Goal: Task Accomplishment & Management: Manage account settings

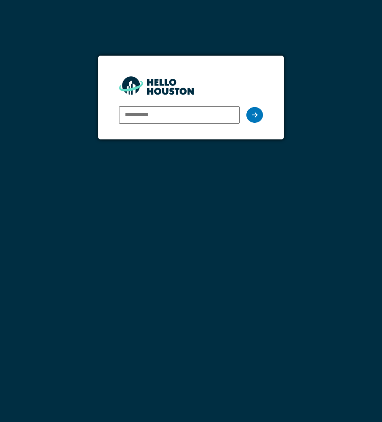
click at [191, 117] on input "email" at bounding box center [179, 114] width 121 height 17
type input "**********"
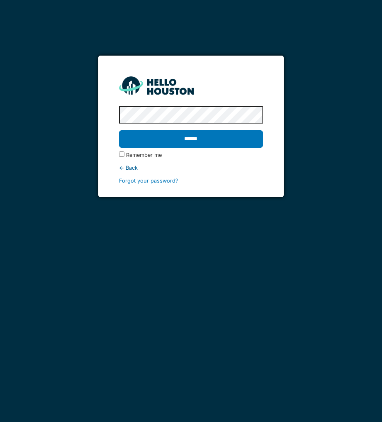
click at [119, 130] on input "******" at bounding box center [191, 138] width 144 height 17
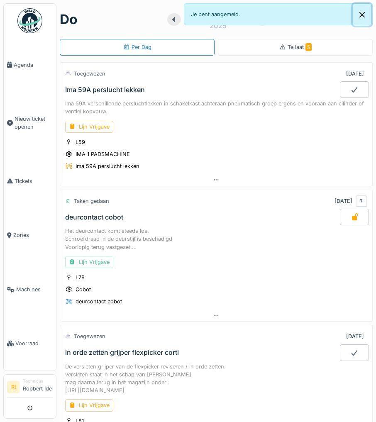
click at [364, 15] on button "Close" at bounding box center [362, 15] width 19 height 22
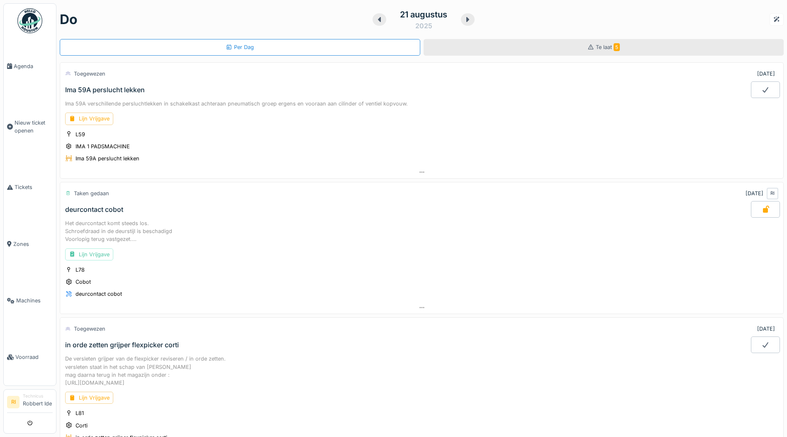
click at [376, 44] on span "Te laat 5" at bounding box center [608, 47] width 24 height 6
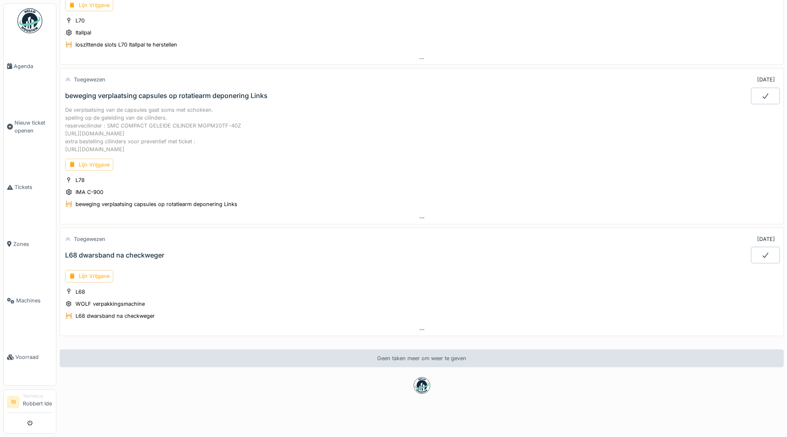
scroll to position [355, 0]
click at [142, 86] on div "beweging verplaatsing capsules op rotatiearm deponering Links" at bounding box center [408, 94] width 688 height 17
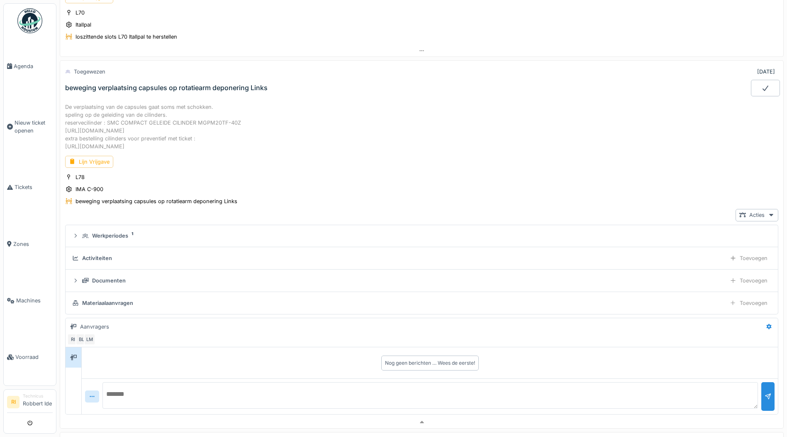
scroll to position [382, 0]
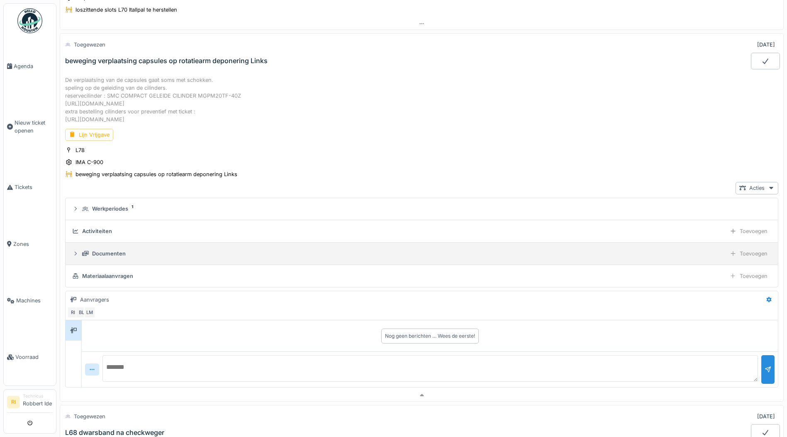
click at [110, 255] on div "Documenten" at bounding box center [109, 253] width 34 height 8
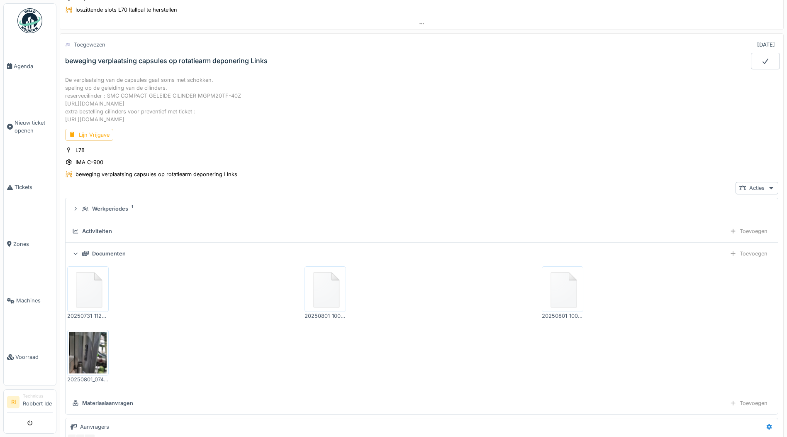
click at [96, 295] on img at bounding box center [87, 289] width 37 height 42
click at [322, 293] on img at bounding box center [325, 289] width 37 height 42
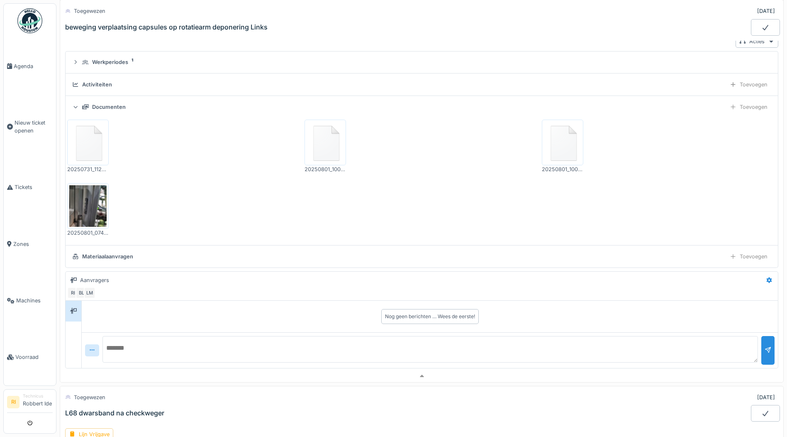
scroll to position [528, 0]
click at [92, 203] on img at bounding box center [87, 207] width 37 height 42
click at [18, 353] on link "Voorraad" at bounding box center [30, 357] width 52 height 56
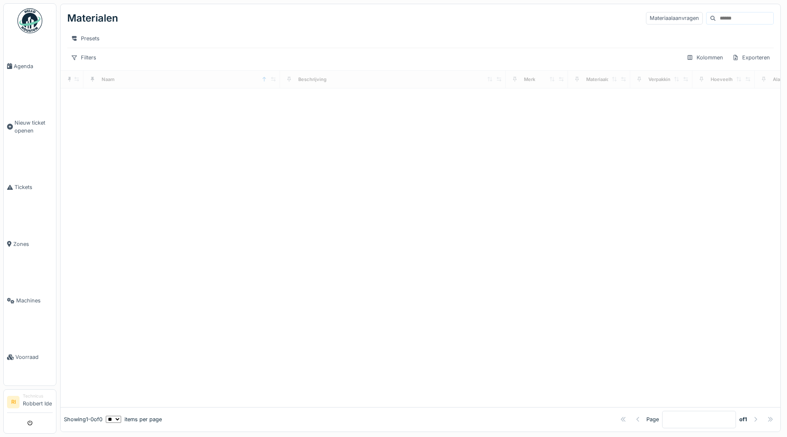
click at [716, 22] on input at bounding box center [744, 18] width 57 height 12
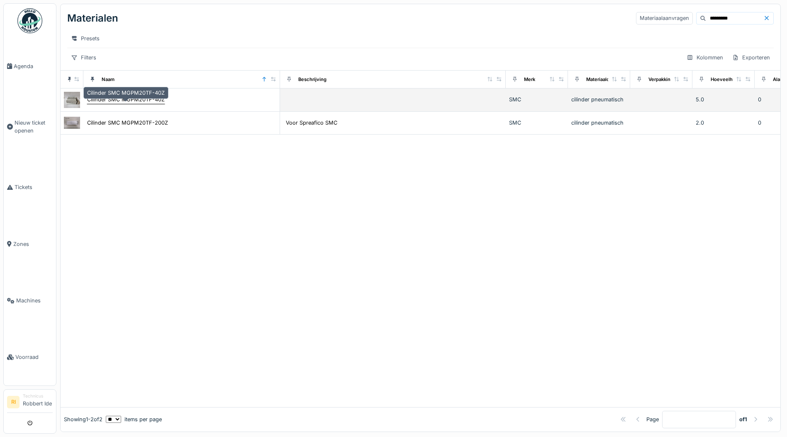
type input "*********"
click at [133, 102] on div "Cilinder SMC MGPM20TF-40Z" at bounding box center [126, 99] width 78 height 8
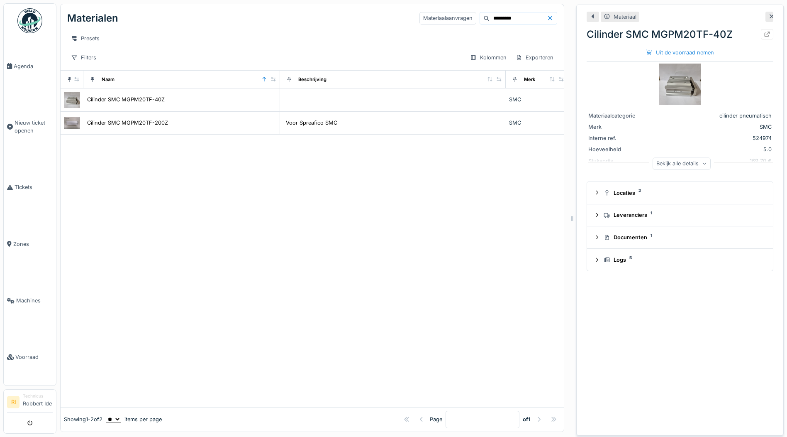
click at [663, 84] on img at bounding box center [681, 85] width 42 height 42
click at [700, 160] on div "Bekijk alle details" at bounding box center [682, 163] width 58 height 12
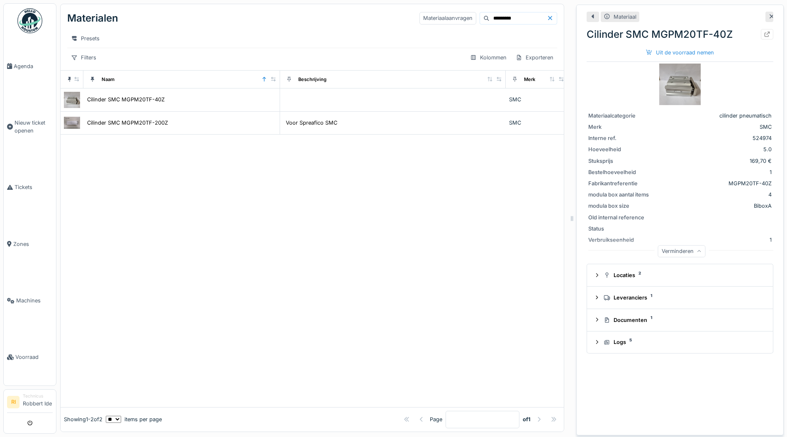
scroll to position [6, 0]
click at [606, 338] on div "Logs 5" at bounding box center [683, 342] width 159 height 8
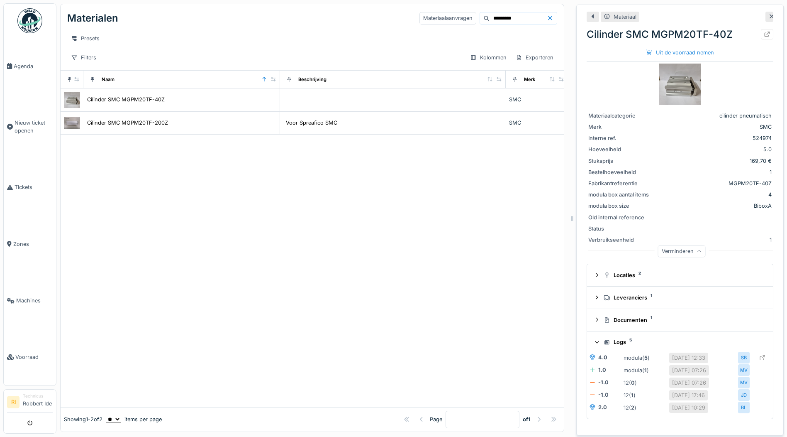
scroll to position [0, 0]
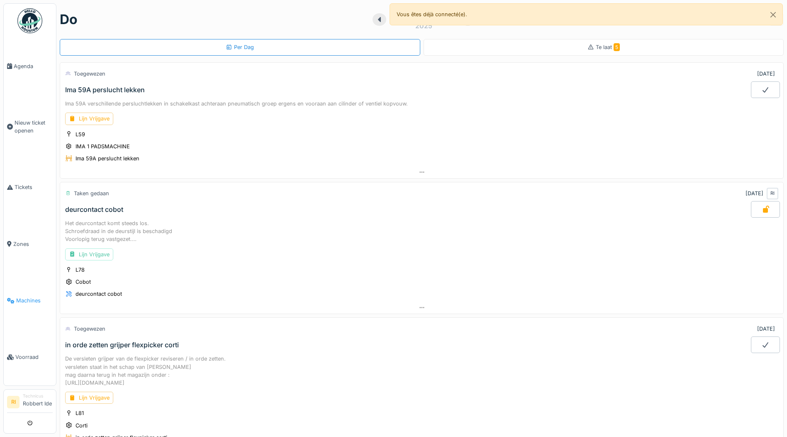
click at [20, 306] on link "Machines" at bounding box center [30, 300] width 52 height 56
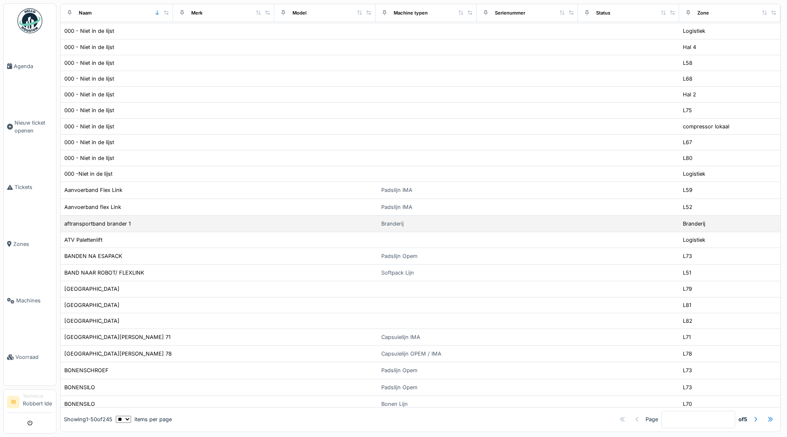
scroll to position [495, 0]
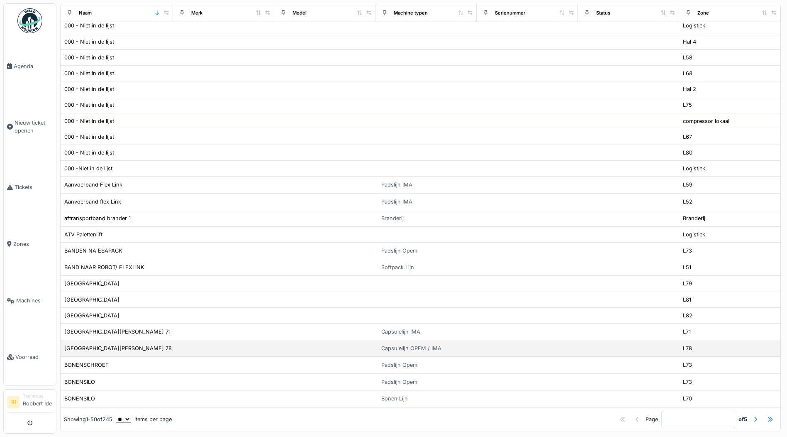
click at [611, 341] on td at bounding box center [628, 348] width 101 height 17
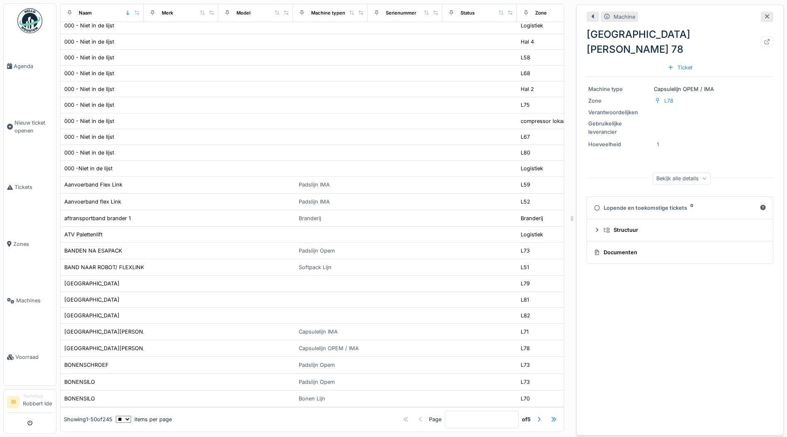
click at [764, 17] on icon at bounding box center [767, 16] width 7 height 5
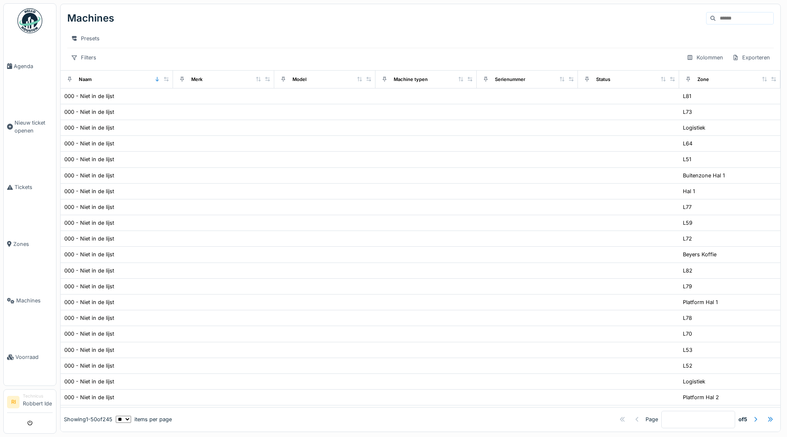
click at [735, 14] on input at bounding box center [744, 18] width 57 height 12
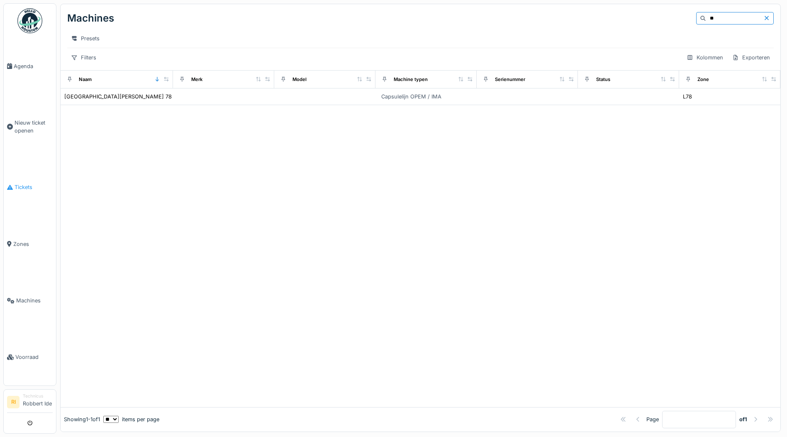
type input "**"
click at [12, 183] on li "Tickets" at bounding box center [30, 187] width 46 height 8
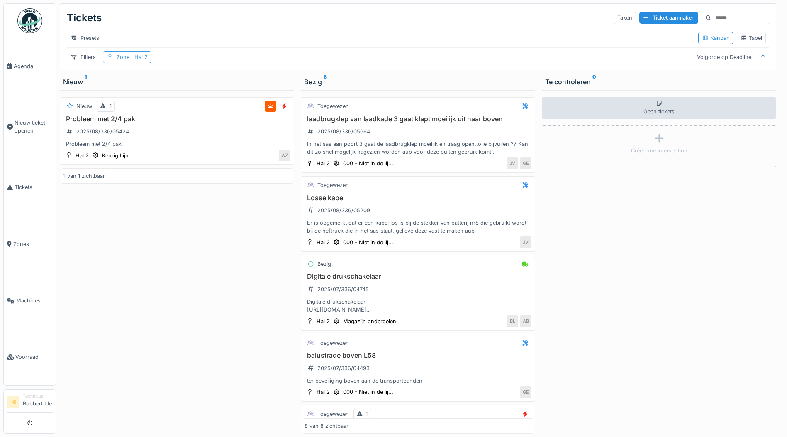
click at [142, 60] on span ": Hal 2" at bounding box center [138, 57] width 18 height 6
click at [167, 88] on div "Verwijderen" at bounding box center [167, 84] width 46 height 11
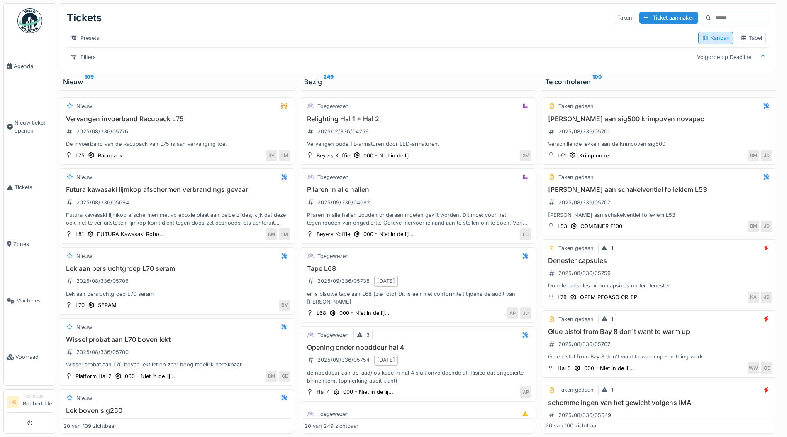
click at [726, 41] on div "Kanban" at bounding box center [716, 38] width 35 height 12
click at [743, 42] on div "Tabel" at bounding box center [752, 38] width 22 height 8
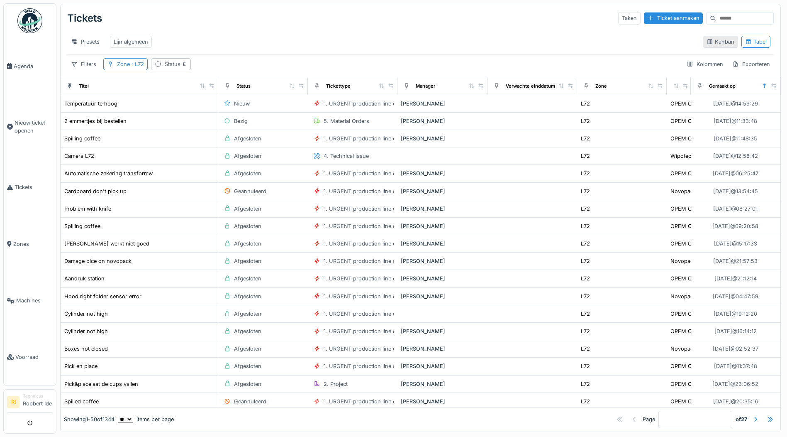
click at [719, 43] on div "Kanban" at bounding box center [721, 42] width 28 height 8
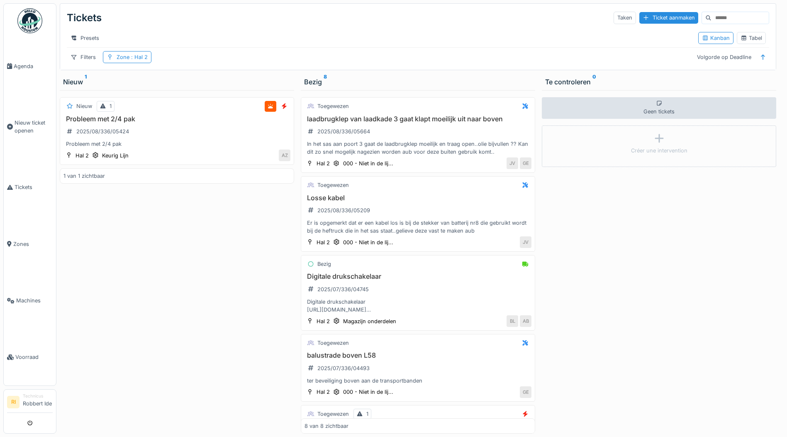
drag, startPoint x: 313, startPoint y: 153, endPoint x: 246, endPoint y: 218, distance: 93.9
click at [246, 218] on div "Nieuw 1 Probleem met 2/4 pak 2025/08/336/05424 Probleem met 2/4 pak Hal 2 Keuri…" at bounding box center [177, 261] width 235 height 343
click at [86, 87] on sup "1" at bounding box center [86, 82] width 2 height 10
click at [74, 87] on div "Nieuw 1" at bounding box center [177, 82] width 228 height 10
click at [150, 63] on div "Zone : Hal 2" at bounding box center [127, 57] width 49 height 12
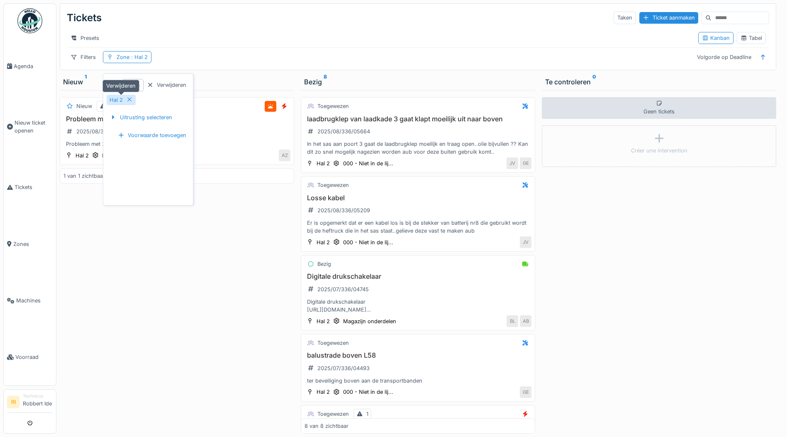
click at [128, 99] on icon at bounding box center [129, 100] width 4 height 4
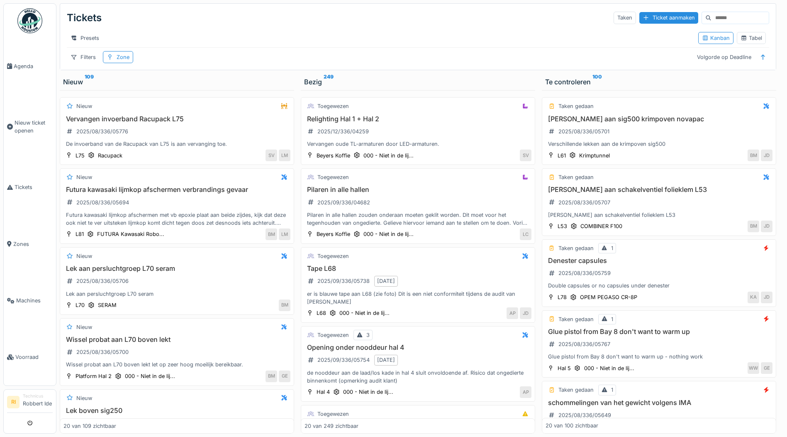
click at [207, 63] on div "Filters Zone Volgorde op Deadline" at bounding box center [418, 57] width 703 height 12
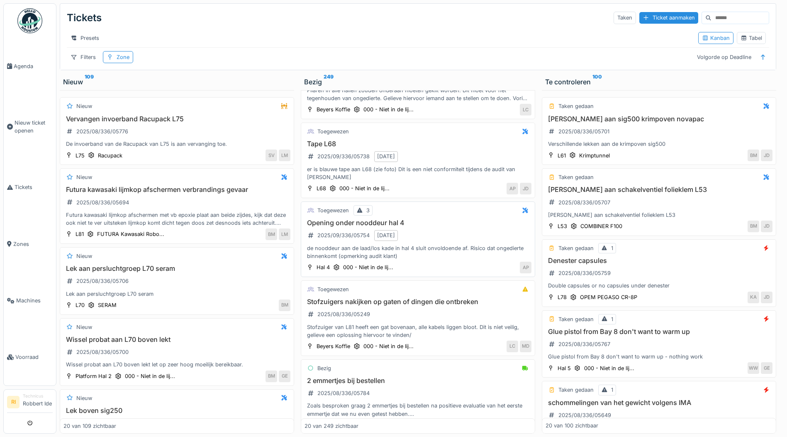
scroll to position [166, 0]
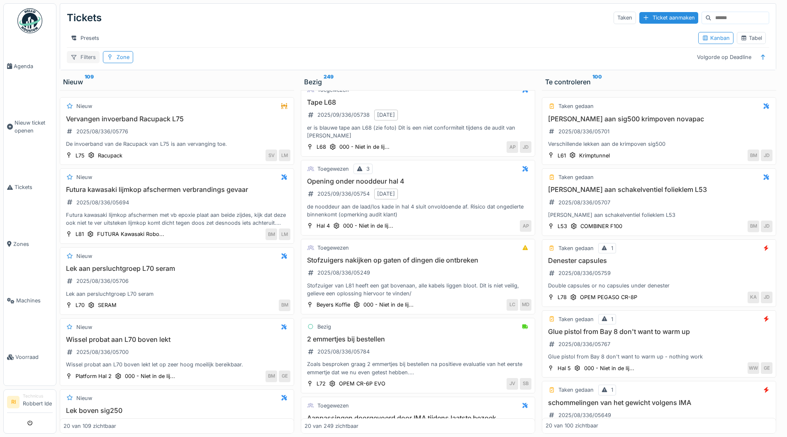
click at [87, 63] on div "Filters" at bounding box center [83, 57] width 33 height 12
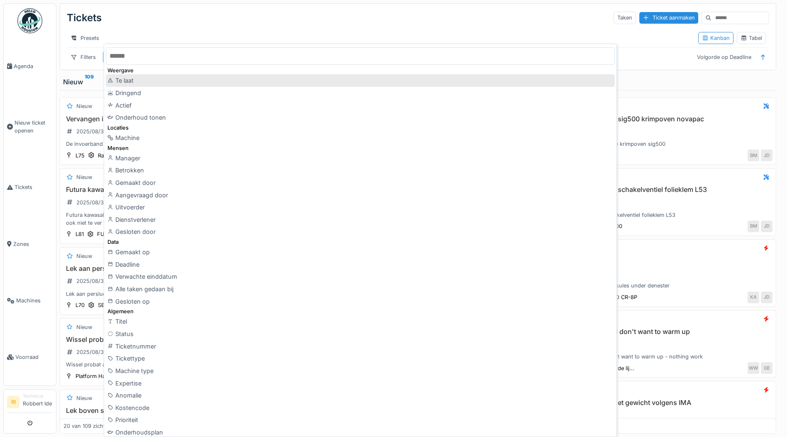
click at [149, 83] on div "Te laat" at bounding box center [360, 80] width 509 height 12
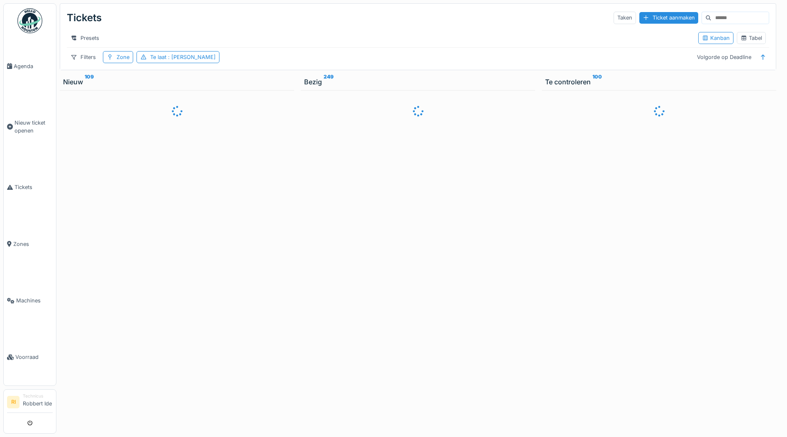
scroll to position [0, 0]
click at [81, 62] on div "Filters" at bounding box center [83, 57] width 33 height 12
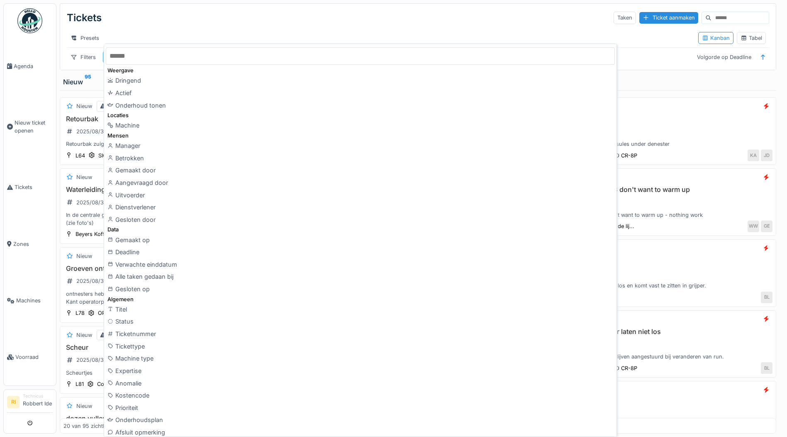
click at [157, 97] on div "Actief" at bounding box center [360, 93] width 509 height 12
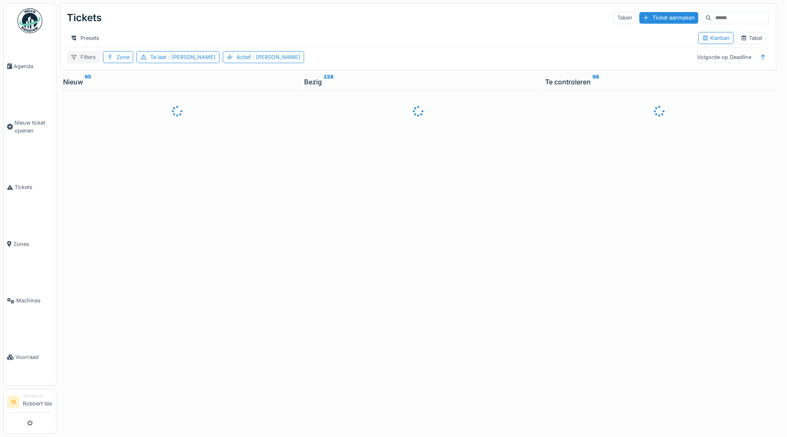
click at [86, 63] on div "Filters" at bounding box center [83, 57] width 33 height 12
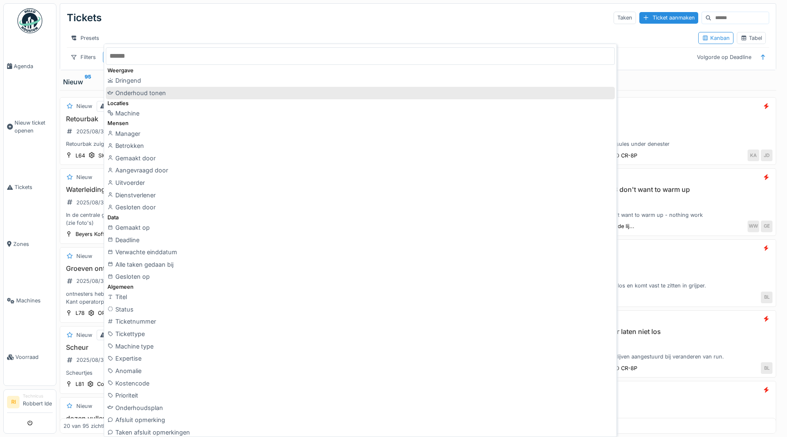
click at [152, 94] on div "Onderhoud tonen" at bounding box center [360, 93] width 509 height 12
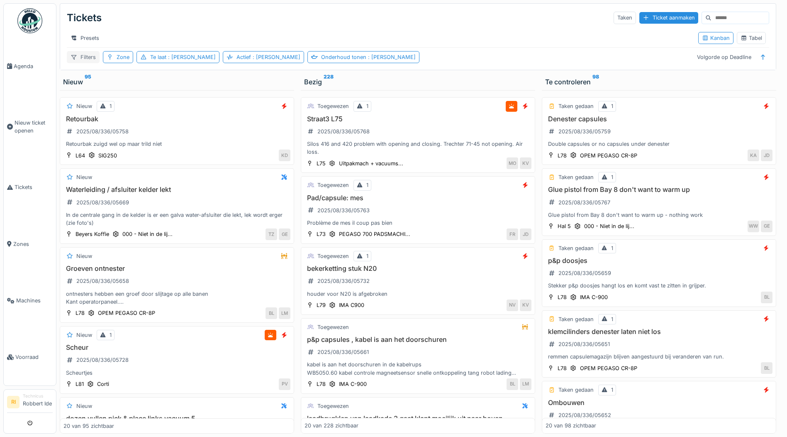
click at [68, 58] on div "Filters" at bounding box center [83, 57] width 33 height 12
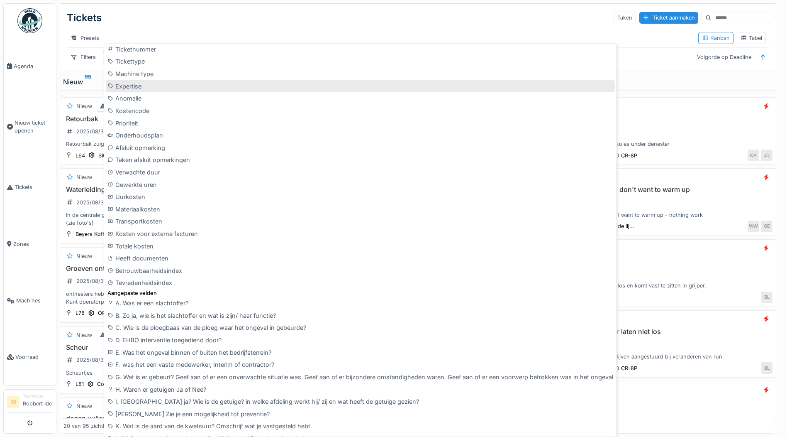
scroll to position [291, 0]
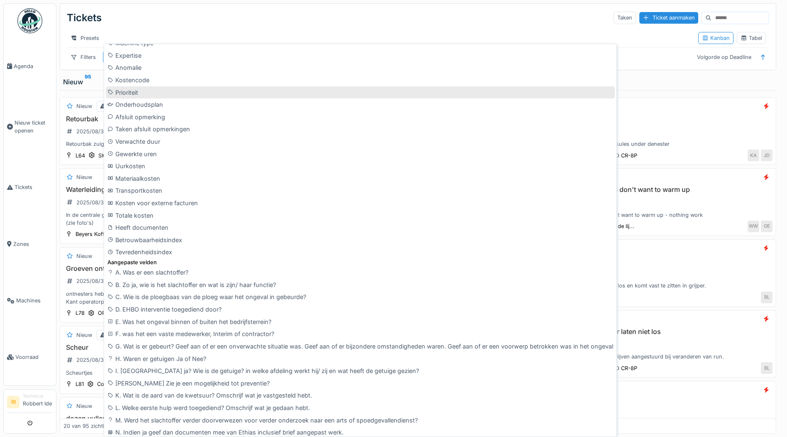
click at [139, 90] on div "Prioriteit" at bounding box center [360, 92] width 509 height 12
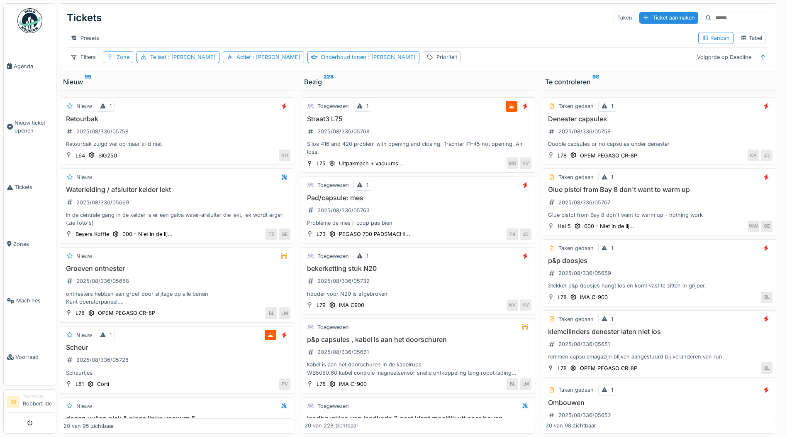
click at [418, 123] on h3 "Straat3 L75" at bounding box center [418, 119] width 227 height 8
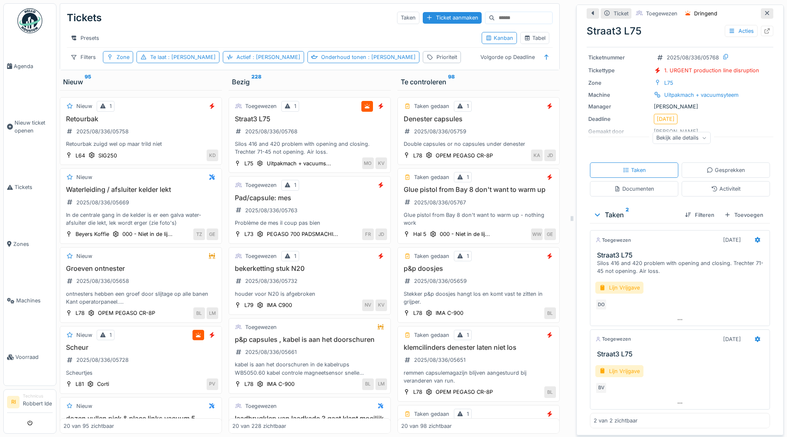
scroll to position [6, 0]
click at [641, 333] on div "Toegewezen [DATE]" at bounding box center [680, 339] width 169 height 12
click at [612, 335] on div "Toegewezen" at bounding box center [614, 338] width 36 height 7
click at [613, 350] on h3 "Straat3 L75" at bounding box center [681, 354] width 169 height 8
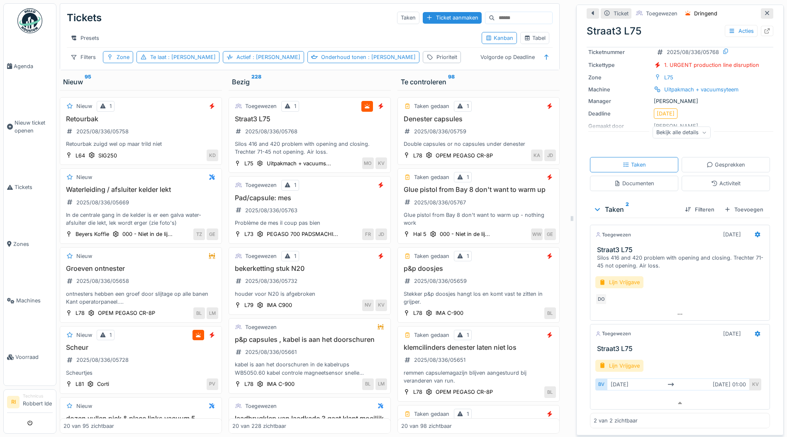
scroll to position [50, 0]
drag, startPoint x: 702, startPoint y: 315, endPoint x: 342, endPoint y: 73, distance: 433.6
click at [342, 73] on div "Tickets Taken Ticket aanmaken Presets Kanban Tabel Filters Zone Te laat : Ja Ac…" at bounding box center [312, 218] width 512 height 437
click at [602, 330] on div "Toegewezen" at bounding box center [614, 333] width 36 height 7
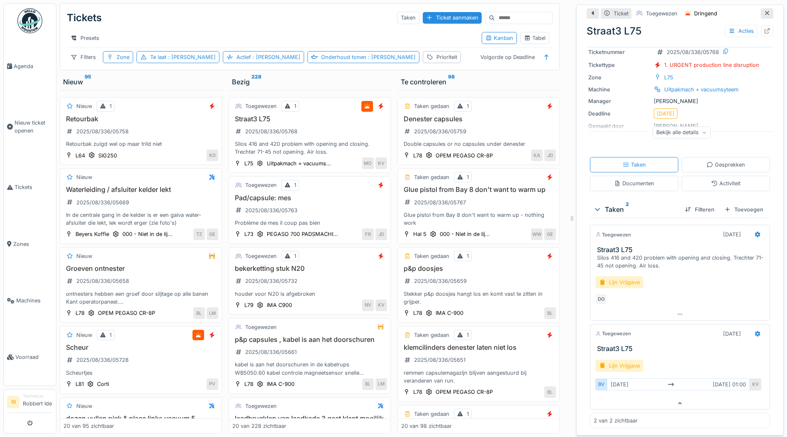
click at [610, 344] on h3 "Straat3 L75" at bounding box center [681, 348] width 169 height 8
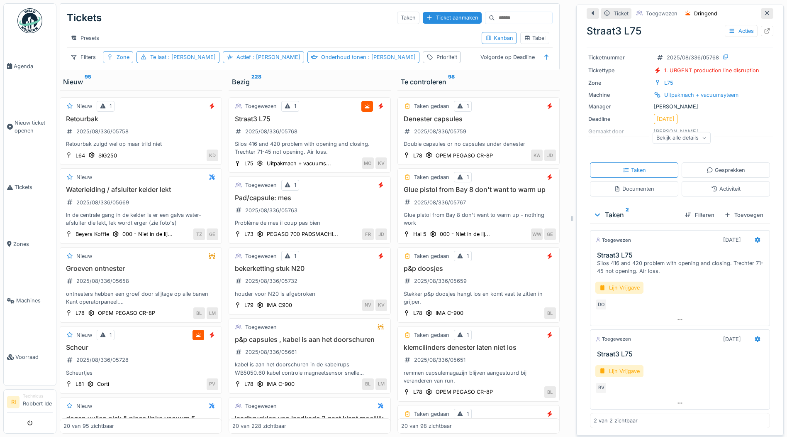
scroll to position [44, 0]
click at [659, 330] on div "Toegewezen [DATE]" at bounding box center [680, 337] width 179 height 15
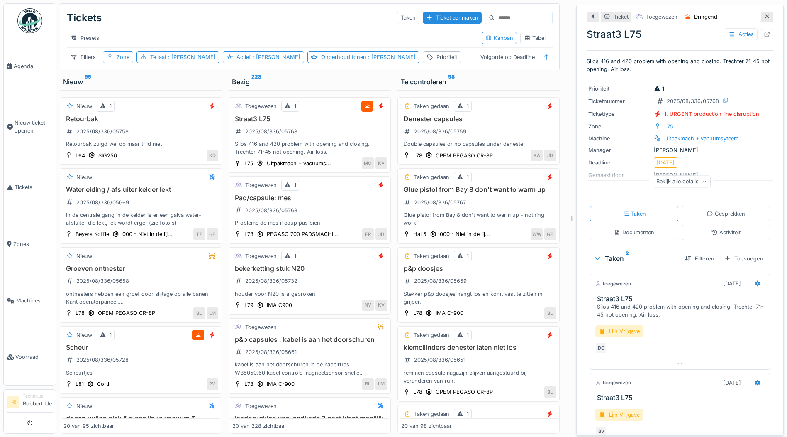
scroll to position [0, 0]
click at [85, 63] on div "Filters" at bounding box center [83, 57] width 33 height 12
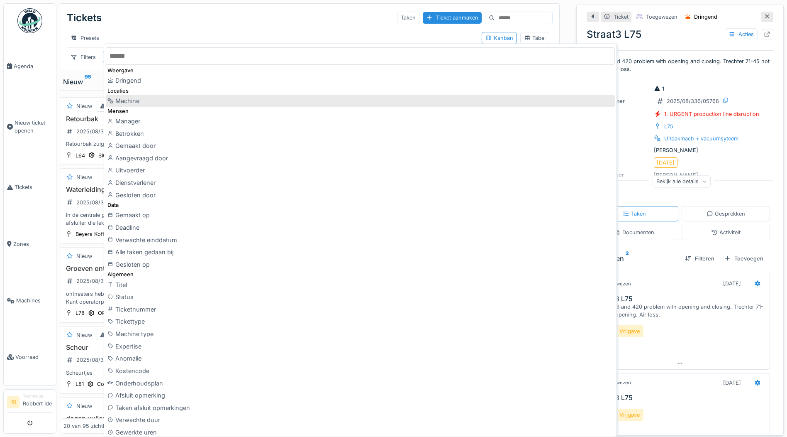
click at [126, 101] on div "Machine" at bounding box center [360, 101] width 509 height 12
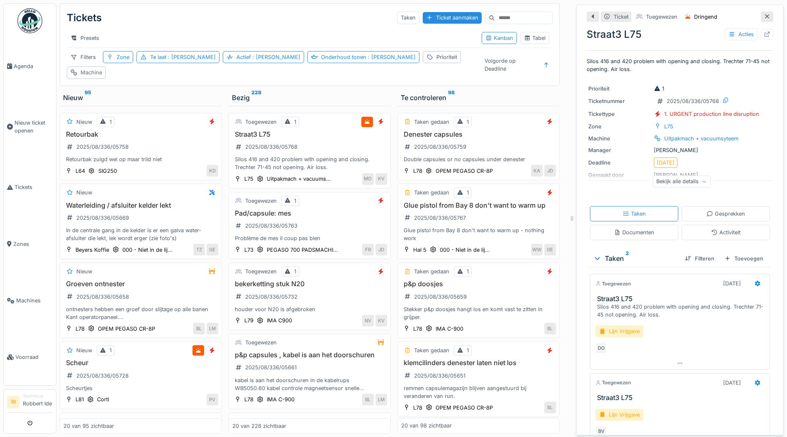
click at [102, 68] on div "Machine" at bounding box center [92, 72] width 22 height 8
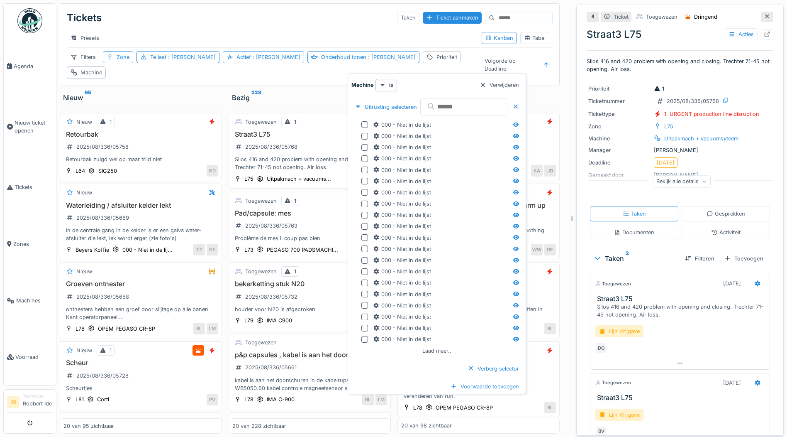
click at [450, 110] on input "text" at bounding box center [463, 106] width 87 height 17
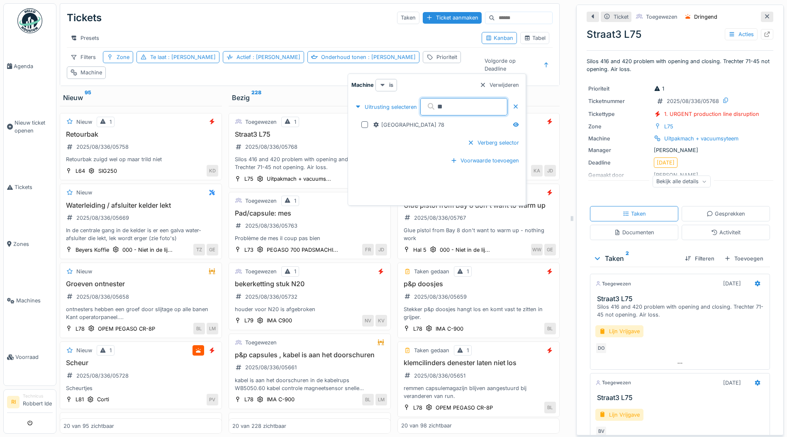
type input "**"
click at [384, 84] on icon at bounding box center [382, 84] width 7 height 5
click at [382, 113] on div "is (of een van zijn kinderen)" at bounding box center [418, 116] width 81 height 12
click at [381, 83] on icon at bounding box center [382, 84] width 7 height 5
click at [398, 132] on div "niet" at bounding box center [418, 128] width 81 height 12
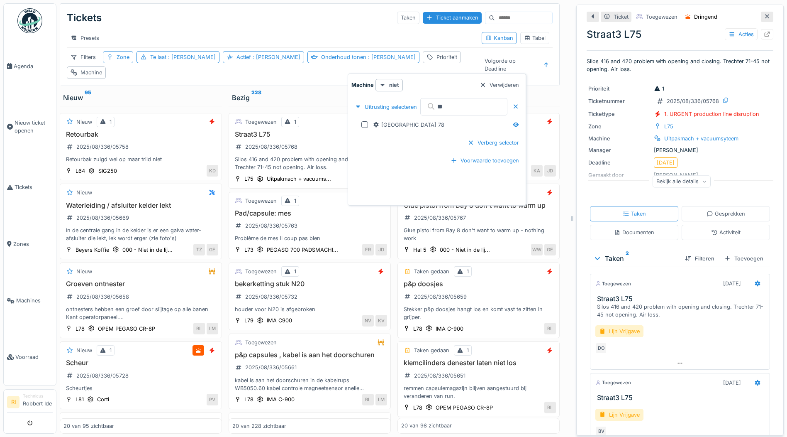
click at [498, 15] on input at bounding box center [523, 18] width 57 height 12
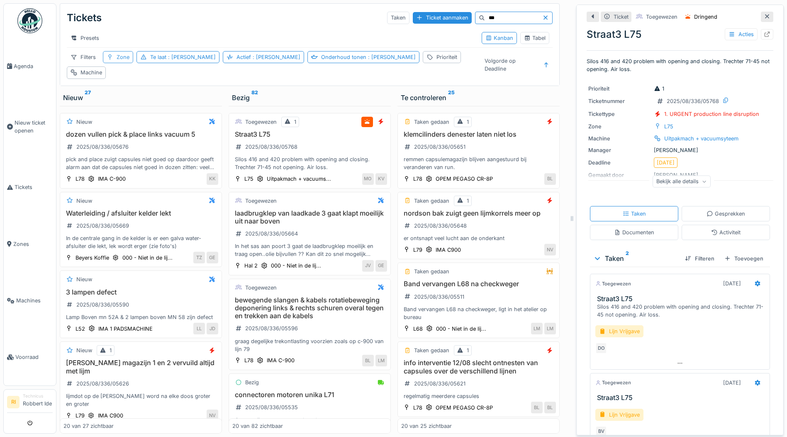
type input "***"
click at [120, 60] on div "Zone" at bounding box center [123, 57] width 13 height 8
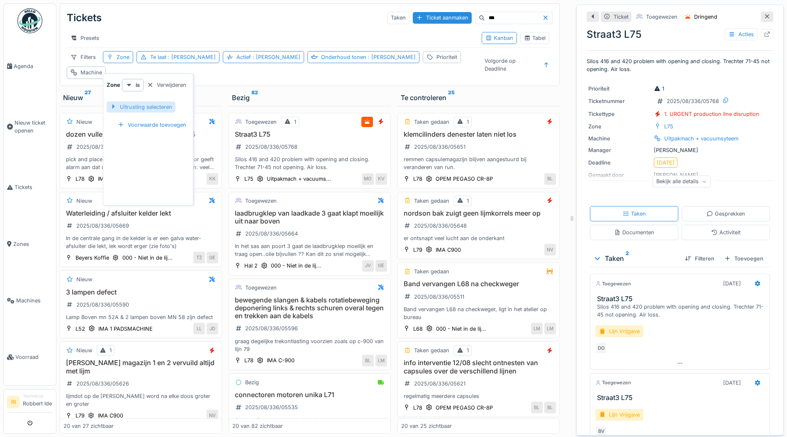
click at [141, 107] on div "Uitrusting selecteren" at bounding box center [141, 106] width 69 height 11
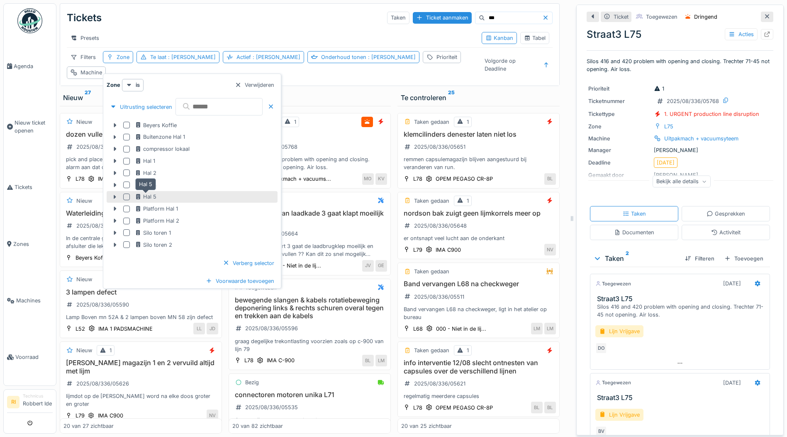
click at [143, 194] on div "Hal 5" at bounding box center [146, 197] width 22 height 8
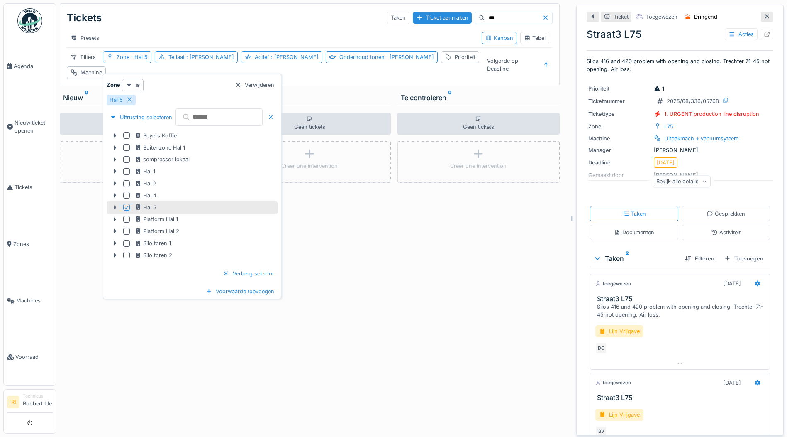
click at [117, 207] on icon at bounding box center [115, 207] width 7 height 5
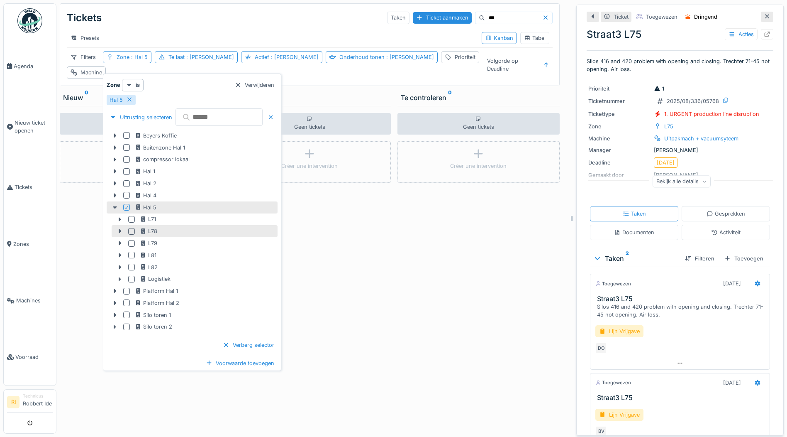
click at [129, 230] on div at bounding box center [131, 231] width 7 height 7
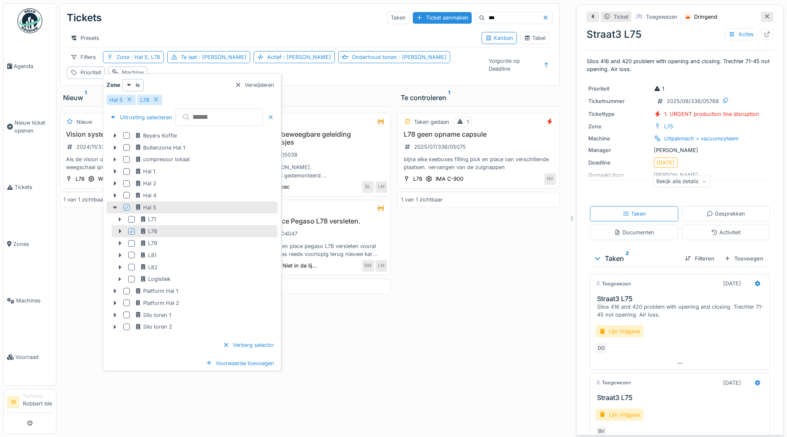
click at [274, 117] on div at bounding box center [271, 117] width 7 height 8
click at [278, 342] on div "Verberg selector" at bounding box center [249, 344] width 58 height 11
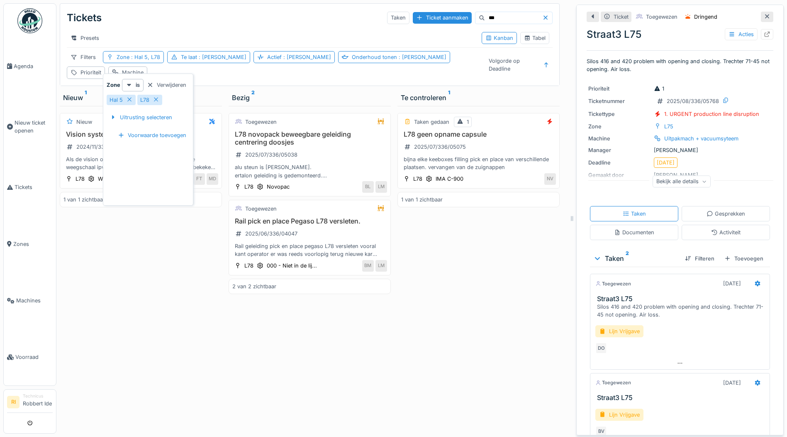
click at [192, 261] on div "Nieuw Vision systeem L78 2024/11/336/06078 Als de vision op de laserprint in er…" at bounding box center [141, 269] width 162 height 327
drag, startPoint x: 327, startPoint y: 135, endPoint x: 211, endPoint y: 314, distance: 213.1
click at [211, 314] on div "Nieuw Vision systeem L78 2024/11/336/06078 Als de vision op de laserprint in er…" at bounding box center [141, 269] width 162 height 327
click at [144, 68] on div "Machine" at bounding box center [133, 72] width 22 height 8
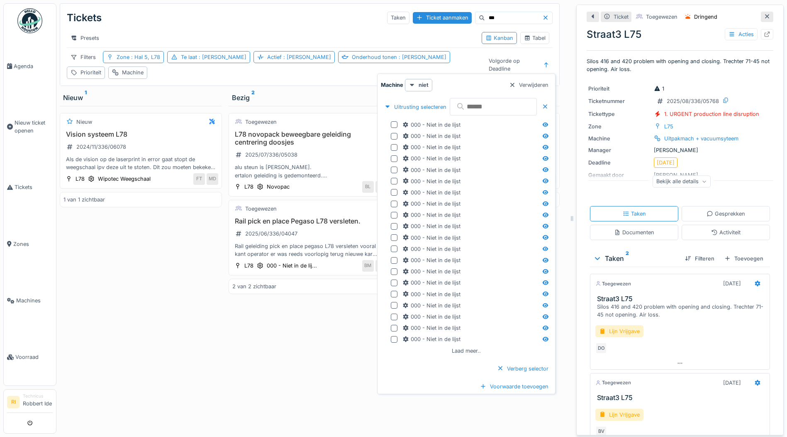
click at [549, 87] on div "Verwijderen" at bounding box center [529, 84] width 46 height 11
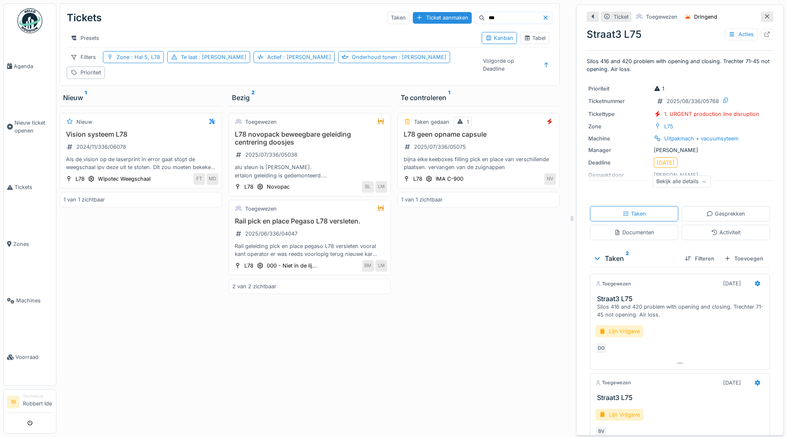
drag, startPoint x: 413, startPoint y: 85, endPoint x: 372, endPoint y: 83, distance: 41.6
click at [372, 93] on div "Bezig 2" at bounding box center [310, 98] width 156 height 10
drag, startPoint x: 372, startPoint y: 83, endPoint x: 330, endPoint y: 84, distance: 42.3
click at [330, 93] on div "Bezig 2" at bounding box center [310, 98] width 156 height 10
drag, startPoint x: 330, startPoint y: 84, endPoint x: 129, endPoint y: 122, distance: 204.4
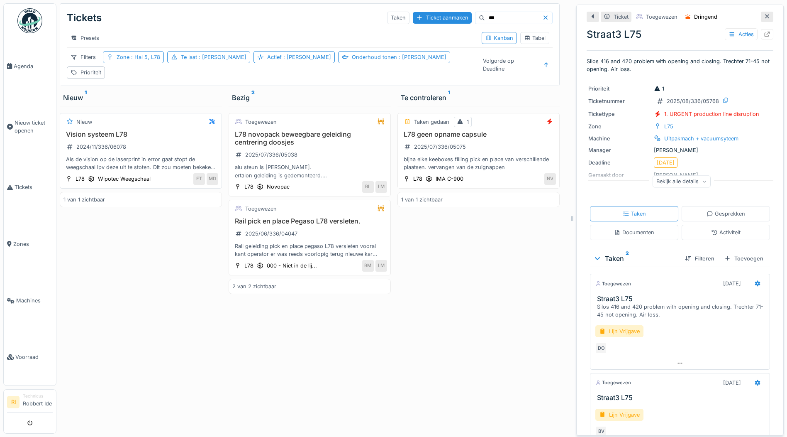
click at [129, 130] on h3 "Vision systeem L78" at bounding box center [141, 134] width 155 height 8
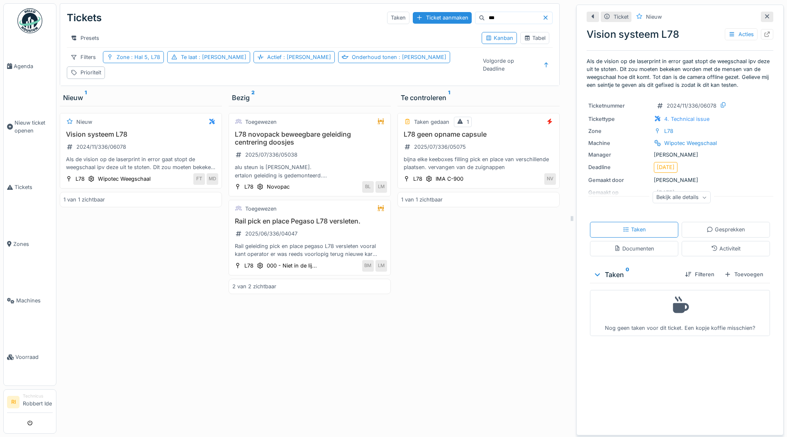
scroll to position [6, 0]
click at [691, 196] on div "Bekijk alle details" at bounding box center [682, 197] width 58 height 12
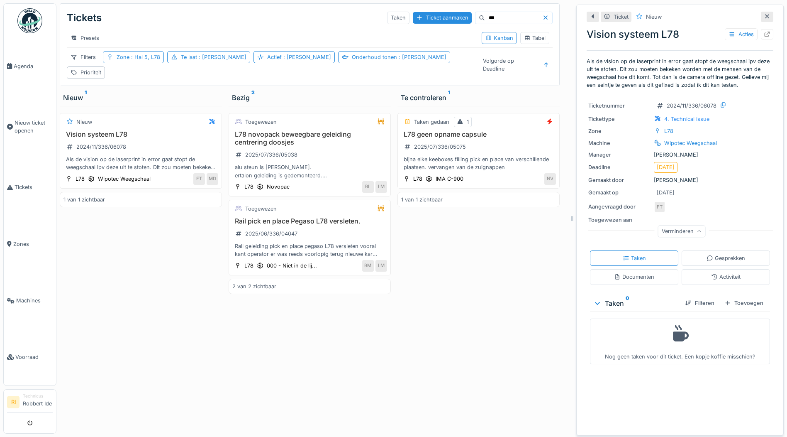
scroll to position [0, 0]
click at [291, 134] on h3 "L78 novopack beweegbare geleiding centrering doosjes" at bounding box center [309, 138] width 155 height 16
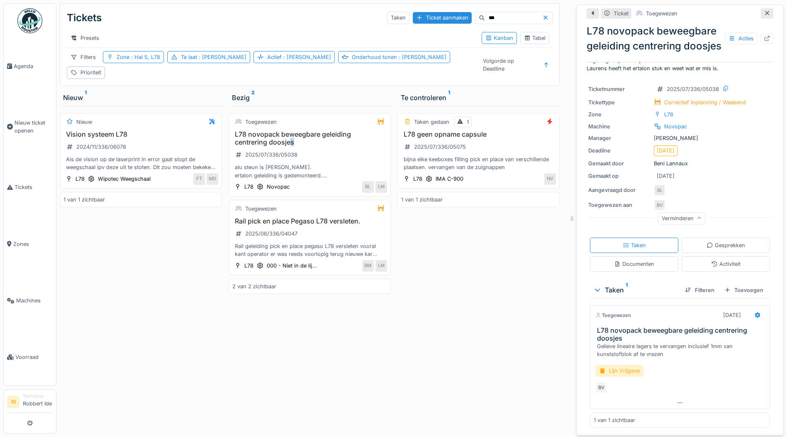
scroll to position [46, 0]
click at [397, 60] on span ": [PERSON_NAME]" at bounding box center [421, 57] width 49 height 6
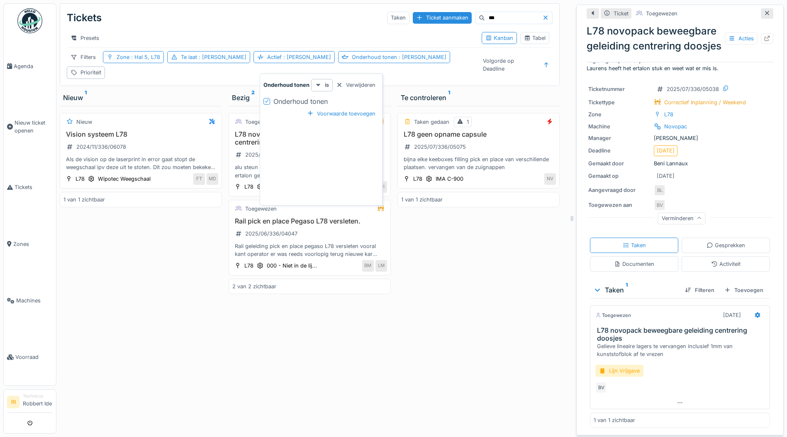
click at [327, 86] on strong "is" at bounding box center [327, 85] width 4 height 8
click at [350, 102] on div "Onderhoud tonen" at bounding box center [326, 101] width 105 height 10
click at [345, 117] on div "Voorwaarde toevoegen" at bounding box center [341, 113] width 75 height 11
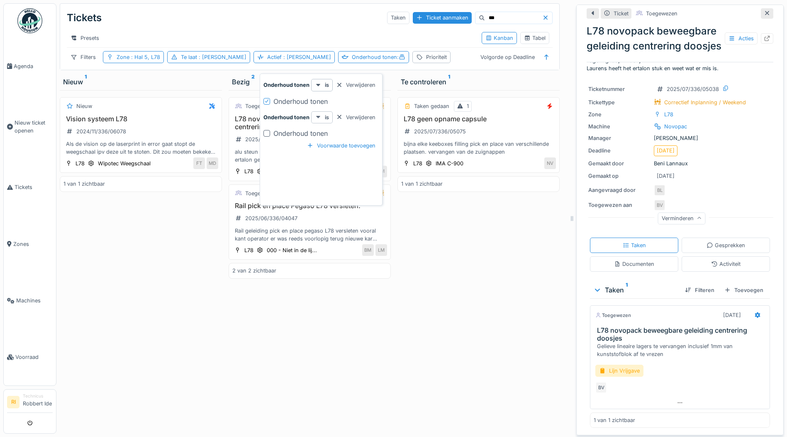
click at [325, 112] on div "is" at bounding box center [322, 117] width 22 height 12
click at [313, 113] on div "is" at bounding box center [322, 117] width 22 height 12
click at [314, 113] on div "is" at bounding box center [322, 117] width 22 height 12
click at [341, 114] on div at bounding box center [339, 117] width 7 height 8
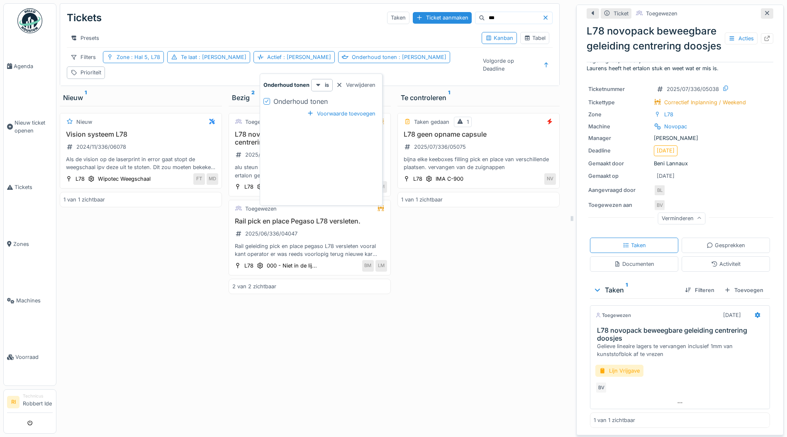
click at [414, 47] on div "Presets Kanban Tabel" at bounding box center [310, 38] width 486 height 19
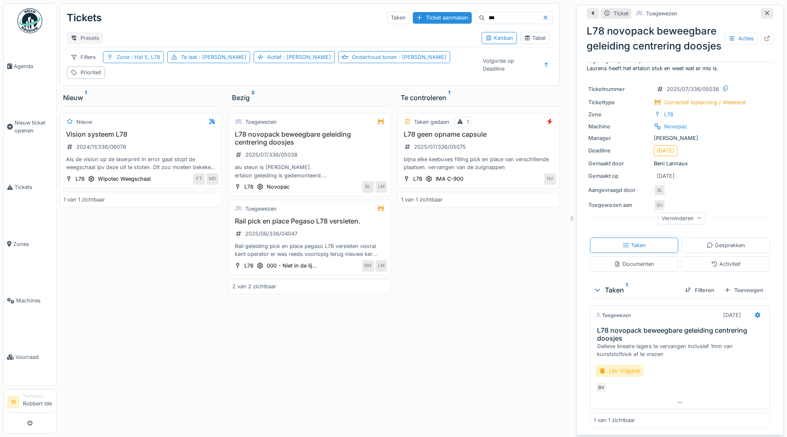
click at [86, 41] on div "Presets" at bounding box center [85, 38] width 36 height 12
click at [97, 53] on div "Nieuwe weergave" at bounding box center [105, 56] width 73 height 12
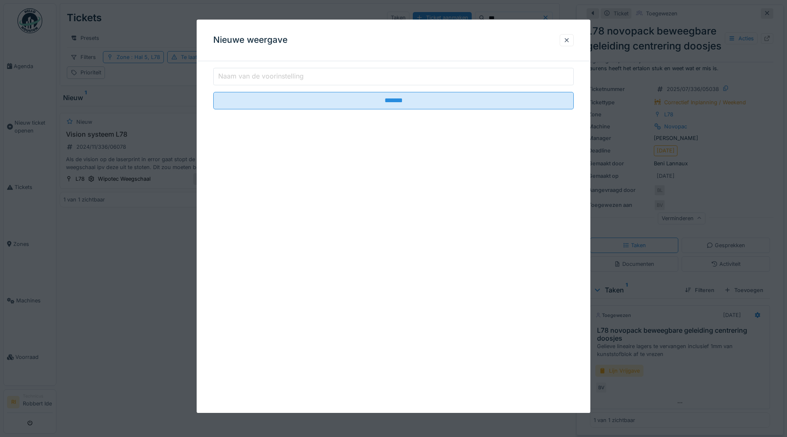
click at [342, 81] on input "Naam van de voorinstelling" at bounding box center [393, 76] width 361 height 17
click at [570, 36] on div at bounding box center [567, 40] width 14 height 12
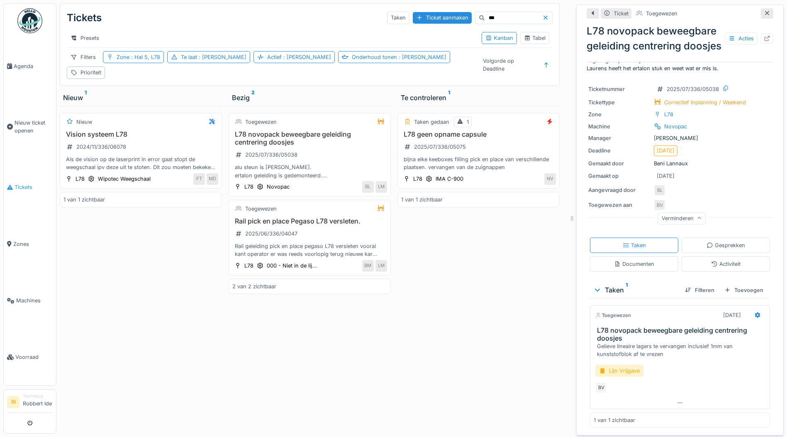
click at [29, 181] on link "Tickets" at bounding box center [30, 187] width 52 height 56
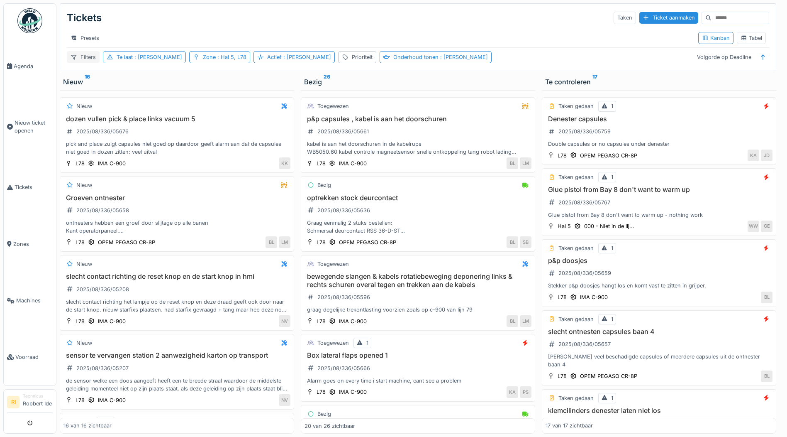
click at [74, 57] on div "Filters" at bounding box center [83, 57] width 33 height 12
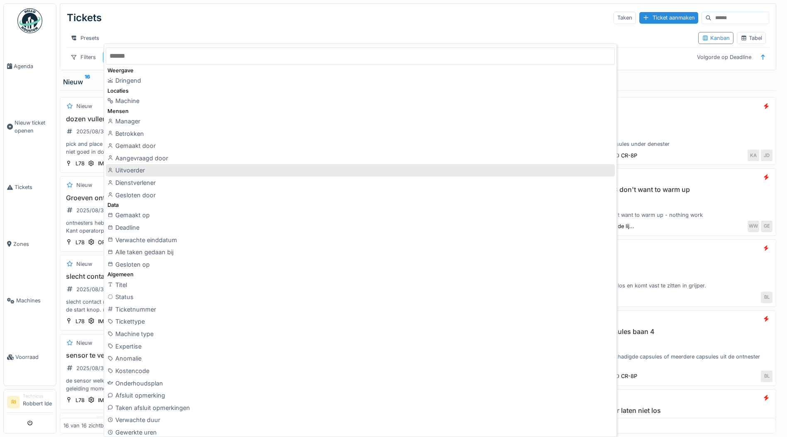
click at [133, 169] on div "Uitvoerder" at bounding box center [360, 170] width 509 height 12
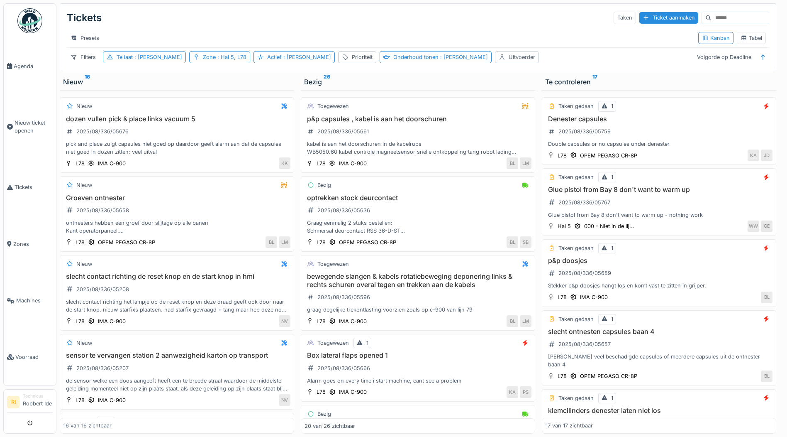
click at [509, 61] on div "Uitvoerder" at bounding box center [522, 57] width 27 height 8
click at [471, 108] on div at bounding box center [468, 113] width 20 height 16
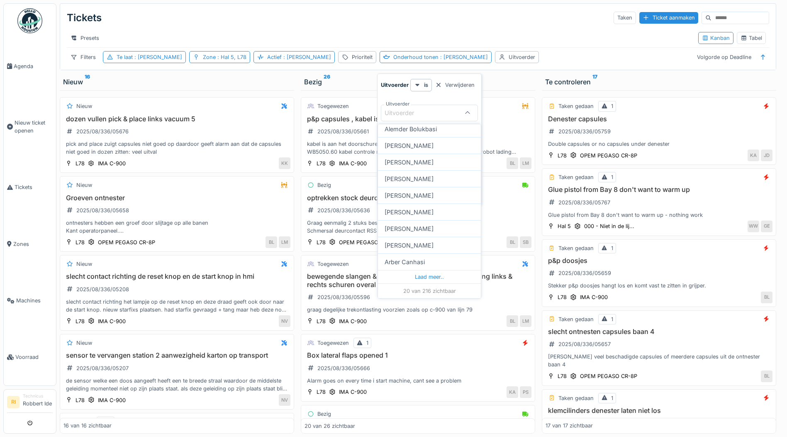
scroll to position [6, 0]
click at [410, 110] on div "Uitvoerder" at bounding box center [405, 112] width 41 height 9
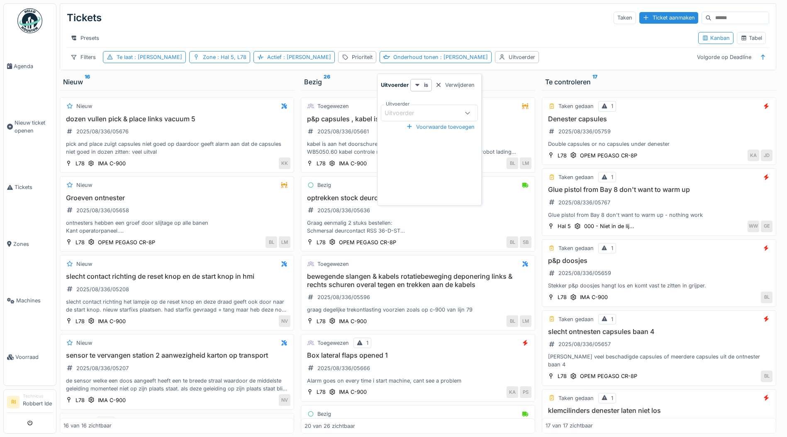
click at [405, 108] on div "Uitvoerder" at bounding box center [405, 112] width 41 height 9
type input "***"
click at [412, 176] on div "Robbert Ide" at bounding box center [429, 176] width 103 height 17
type input "*****"
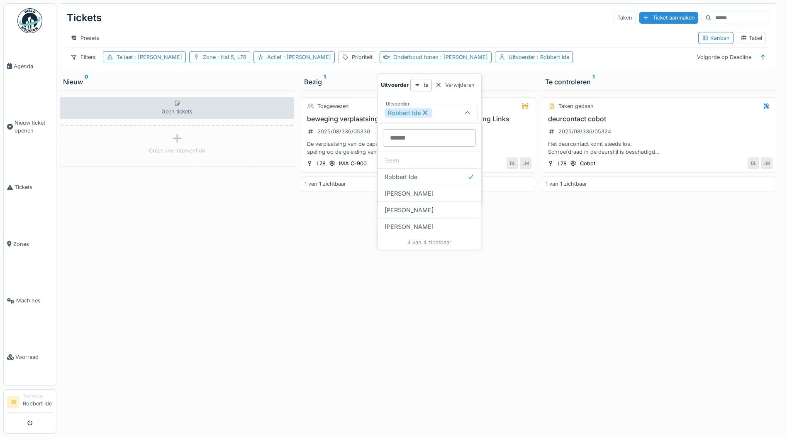
click at [335, 315] on div "Toegewezen beweging verplaatsing capsules op rotatiearm deponering Links 2025/0…" at bounding box center [418, 261] width 235 height 343
click at [399, 144] on div "De verplaatsing van de capsules gaat soms met schokken. speling op de geleiding…" at bounding box center [418, 148] width 227 height 16
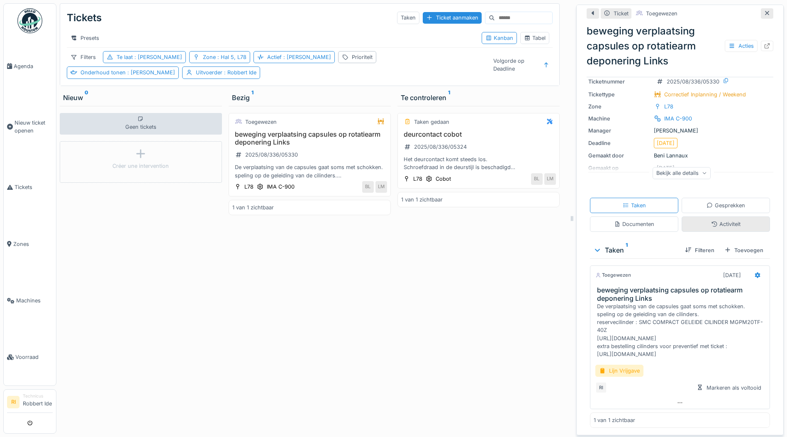
scroll to position [29, 0]
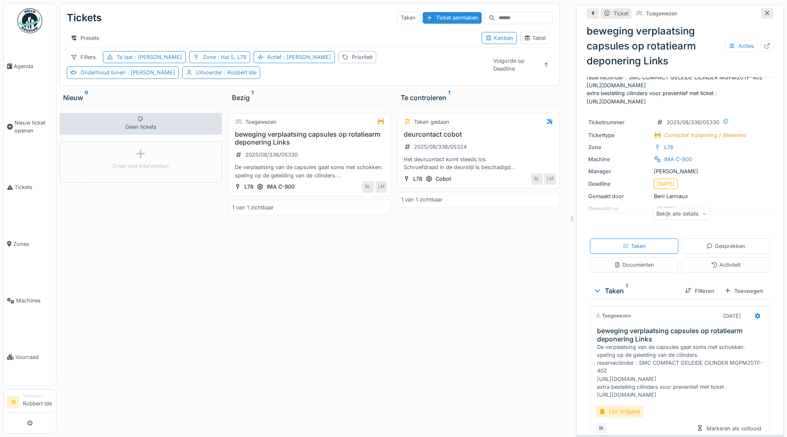
click at [702, 212] on icon at bounding box center [704, 214] width 5 height 4
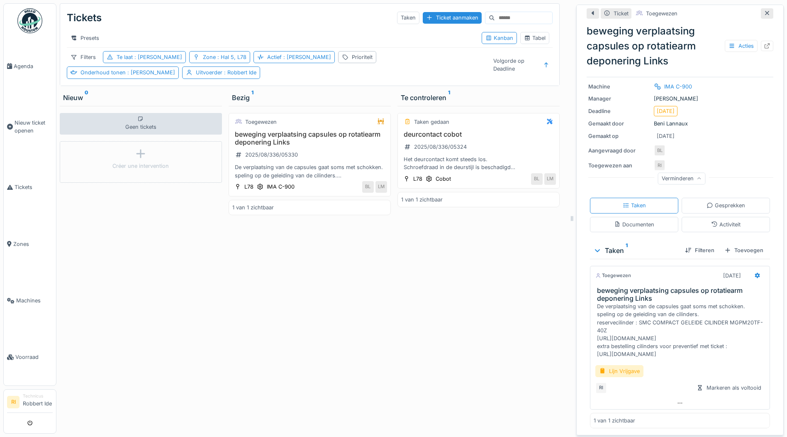
scroll to position [0, 0]
click at [132, 61] on div "Te laat : Ja" at bounding box center [150, 57] width 66 height 8
click at [145, 84] on div "is" at bounding box center [136, 85] width 22 height 12
click at [154, 82] on div at bounding box center [153, 85] width 7 height 8
click at [84, 61] on div "Filters" at bounding box center [83, 57] width 33 height 12
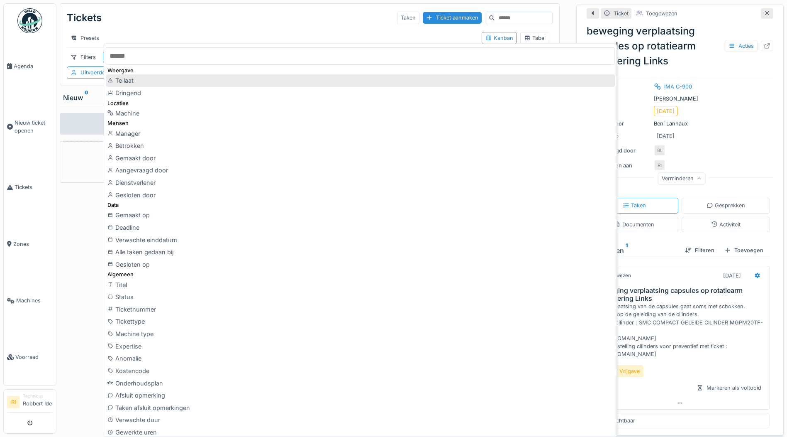
click at [131, 79] on div "Te laat" at bounding box center [360, 80] width 509 height 12
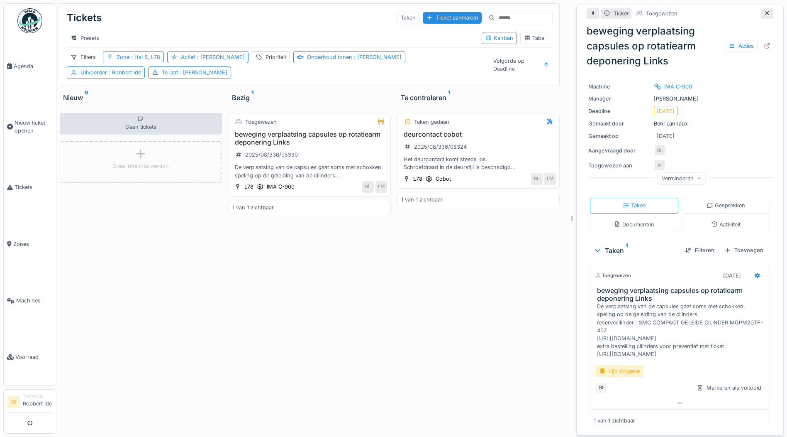
click at [340, 346] on div "Toegewezen beweging verplaatsing capsules op rotatiearm deponering Links 2025/0…" at bounding box center [310, 269] width 162 height 327
click at [93, 59] on div "Filters" at bounding box center [83, 57] width 33 height 12
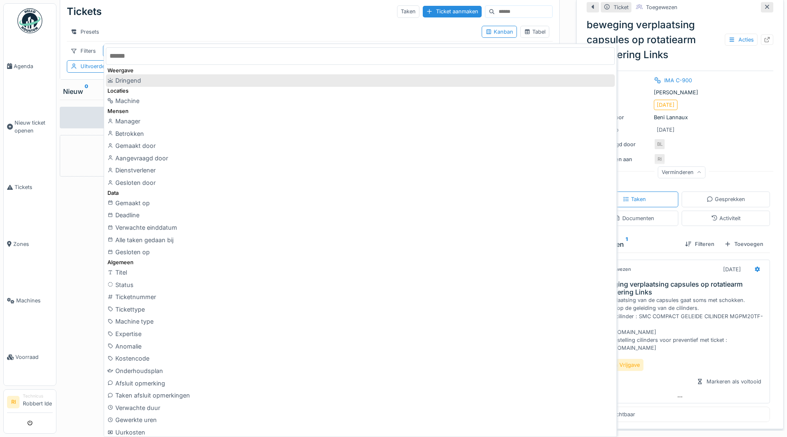
click at [136, 81] on div "Dringend" at bounding box center [360, 80] width 509 height 12
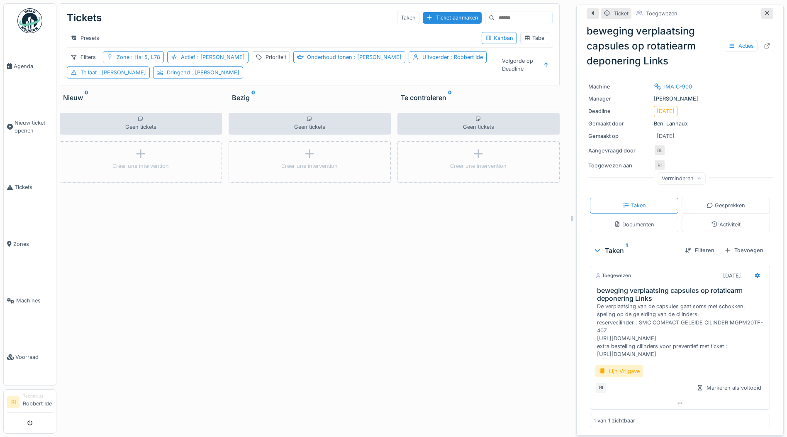
click at [146, 68] on div "Te laat : Ja" at bounding box center [114, 72] width 66 height 8
click at [414, 98] on div at bounding box center [417, 101] width 7 height 7
click at [380, 263] on div "Geen tickets Créer une intervention" at bounding box center [310, 269] width 162 height 327
click at [307, 54] on div "Onderhoud tonen : [PERSON_NAME]" at bounding box center [354, 57] width 95 height 8
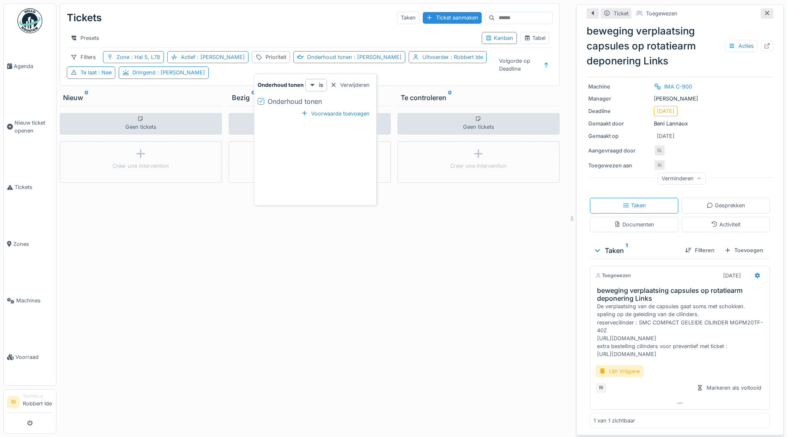
click at [261, 100] on icon at bounding box center [260, 101] width 3 height 3
click at [172, 56] on icon at bounding box center [174, 56] width 7 height 5
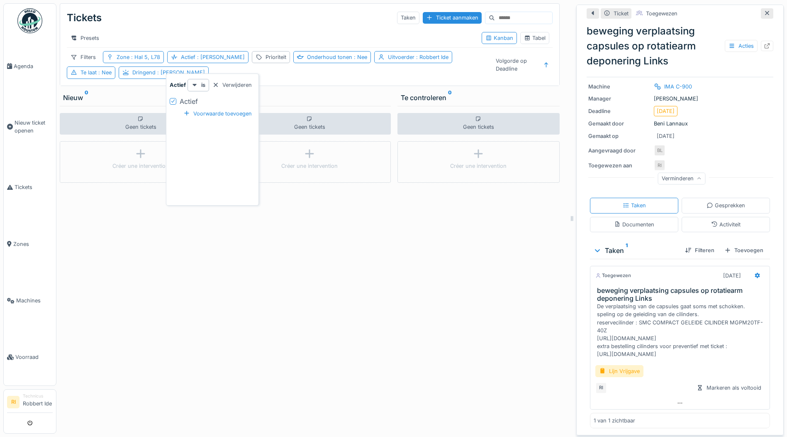
click at [177, 96] on div "Actief" at bounding box center [213, 101] width 86 height 10
click at [175, 99] on icon at bounding box center [173, 101] width 5 height 4
click at [442, 59] on div "Te laat : Nee" at bounding box center [450, 57] width 31 height 8
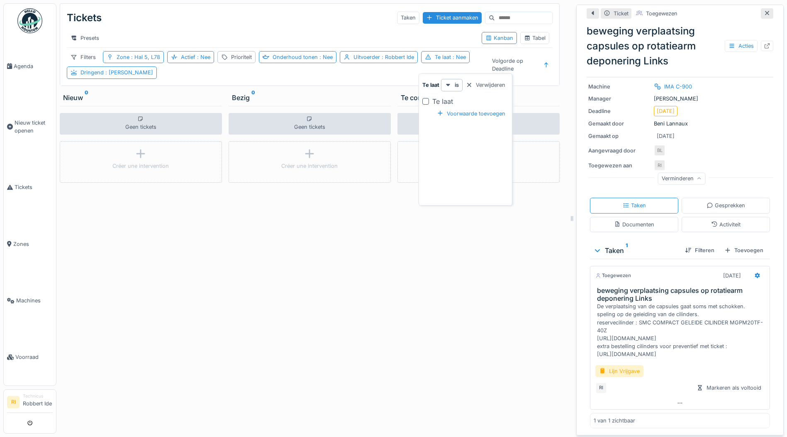
click at [425, 96] on div "Te laat" at bounding box center [466, 101] width 86 height 10
click at [425, 98] on div at bounding box center [426, 101] width 7 height 7
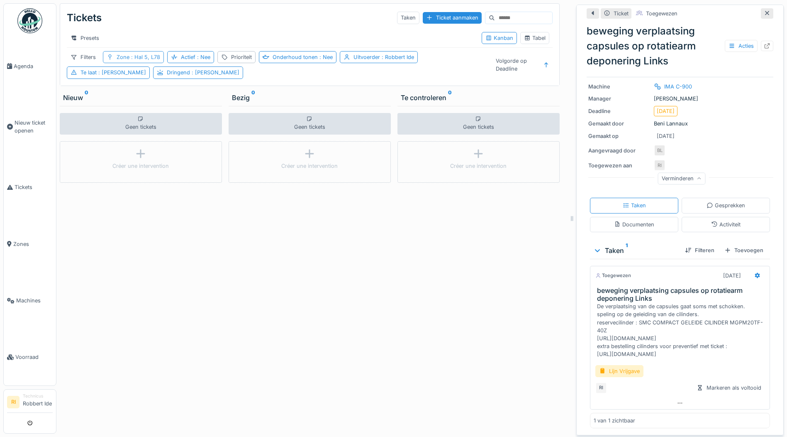
click at [148, 59] on span ": Hal 5, L78" at bounding box center [144, 57] width 31 height 6
click at [127, 129] on div "Voorwaarde toevoegen" at bounding box center [152, 134] width 75 height 11
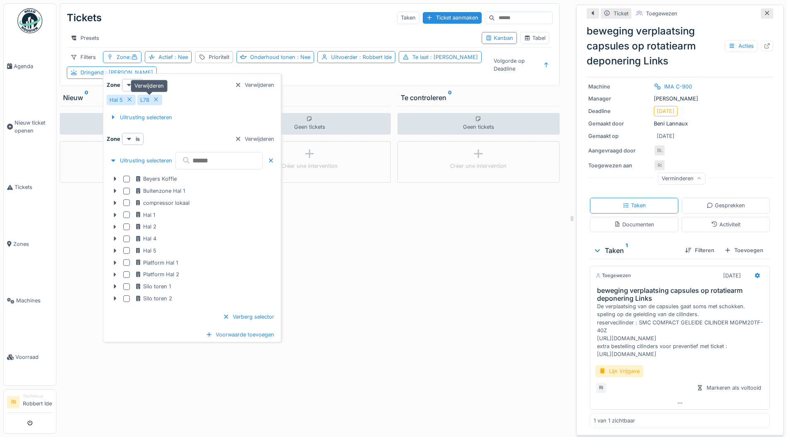
click at [159, 95] on div "L78" at bounding box center [149, 100] width 25 height 10
click at [128, 98] on div "Hal 5" at bounding box center [121, 100] width 29 height 10
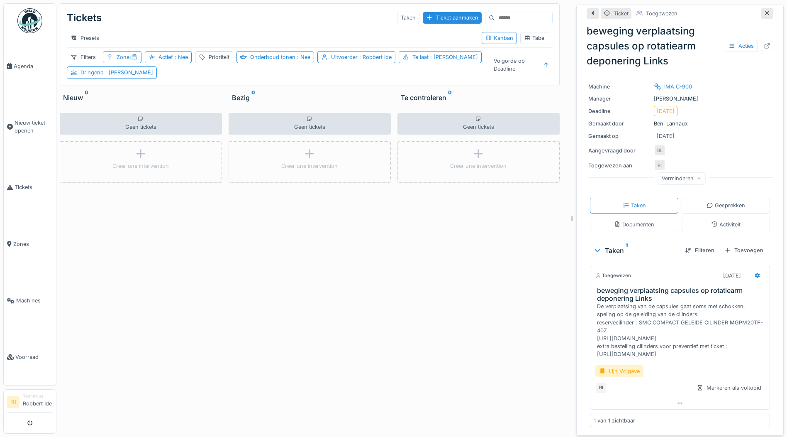
click at [440, 279] on div "Geen tickets Créer une intervention" at bounding box center [479, 269] width 162 height 327
click at [99, 73] on div "Dringend : Ja" at bounding box center [117, 72] width 73 height 8
click at [73, 112] on div at bounding box center [73, 116] width 5 height 8
click at [207, 74] on div "Filters Zone : Actief : Nee Prioriteit Onderhoud tonen : Nee Uitvoerder : Robbe…" at bounding box center [275, 64] width 416 height 27
click at [138, 57] on icon at bounding box center [134, 56] width 7 height 5
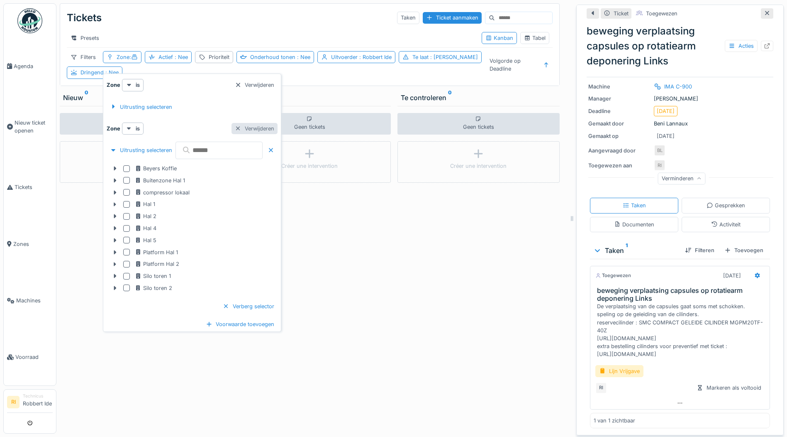
click at [242, 125] on div at bounding box center [238, 129] width 7 height 8
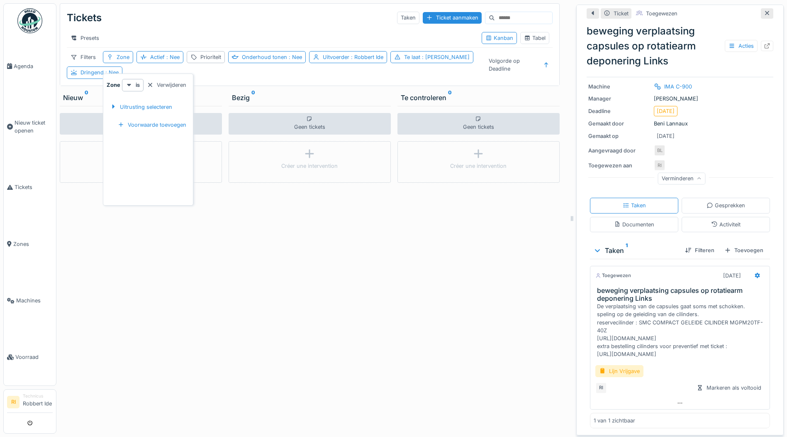
click at [249, 79] on div "Tickets Taken Ticket aanmaken Presets Kanban Tabel Filters Zone Actief : Nee Pr…" at bounding box center [309, 45] width 499 height 82
click at [147, 55] on div "Actief : Nee" at bounding box center [160, 57] width 47 height 12
click at [145, 98] on div at bounding box center [143, 101] width 7 height 7
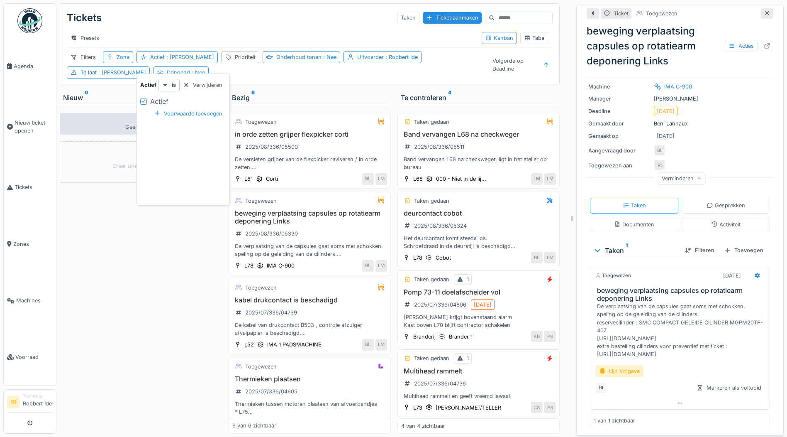
click at [110, 317] on div "Geen tickets Créer une intervention" at bounding box center [141, 269] width 162 height 327
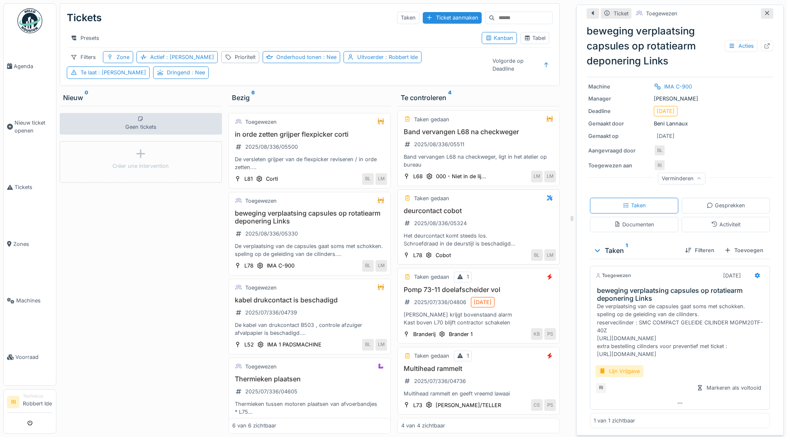
scroll to position [8, 0]
click at [434, 364] on h3 "Multihead rammelt" at bounding box center [478, 368] width 155 height 8
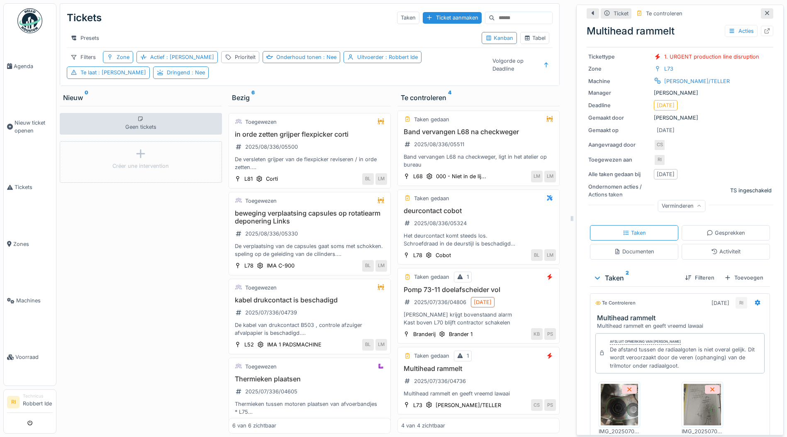
scroll to position [49, 0]
click at [712, 229] on div "Gesprekken" at bounding box center [726, 233] width 39 height 8
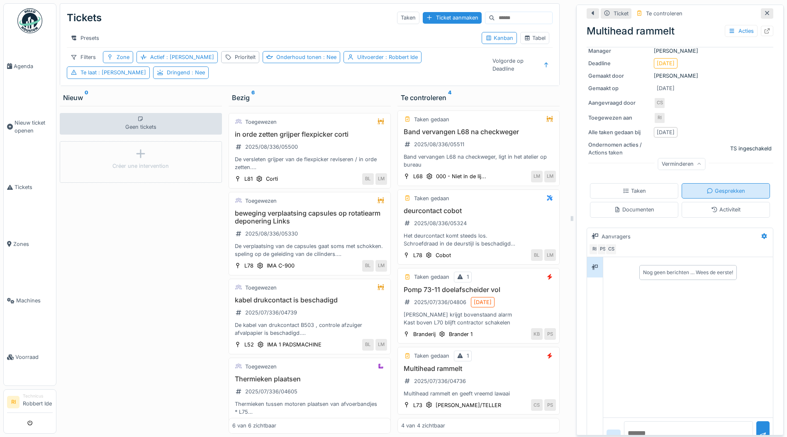
scroll to position [113, 0]
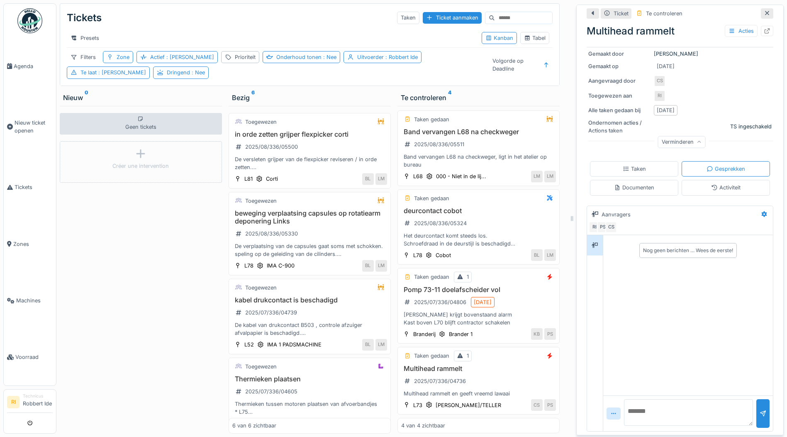
click at [655, 404] on textarea at bounding box center [688, 412] width 129 height 27
click at [645, 402] on textarea at bounding box center [688, 412] width 129 height 27
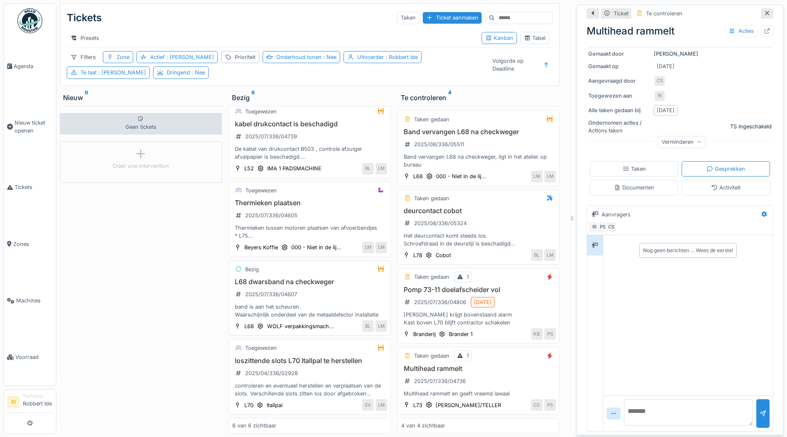
scroll to position [182, 0]
click at [236, 266] on icon at bounding box center [238, 268] width 5 height 5
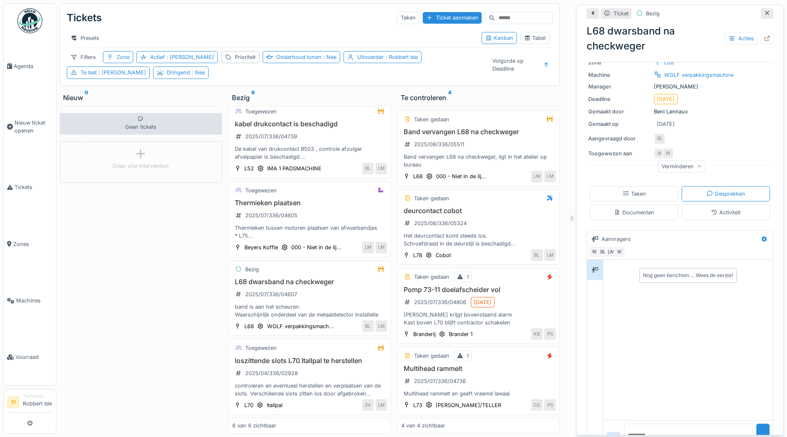
scroll to position [83, 0]
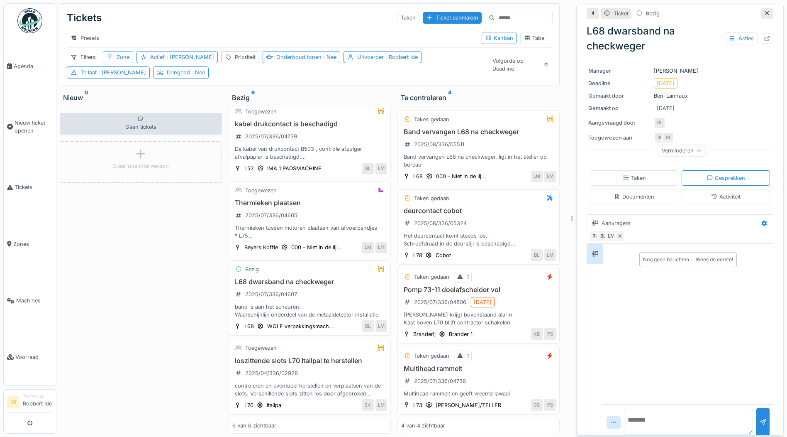
click at [680, 409] on textarea at bounding box center [688, 421] width 129 height 27
type textarea "*"
click at [725, 413] on textarea "**********" at bounding box center [688, 421] width 129 height 27
type textarea "**********"
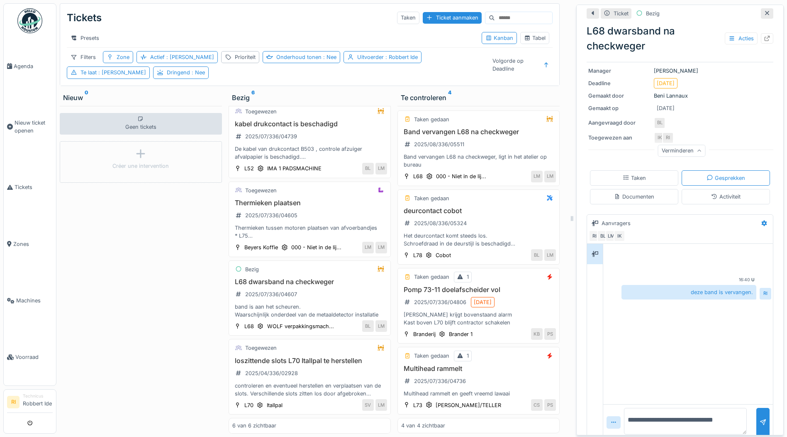
scroll to position [0, 0]
type textarea "**********"
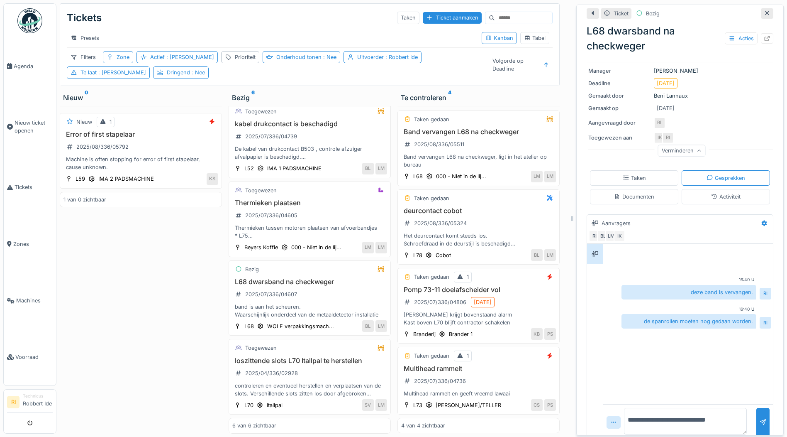
type textarea "**********"
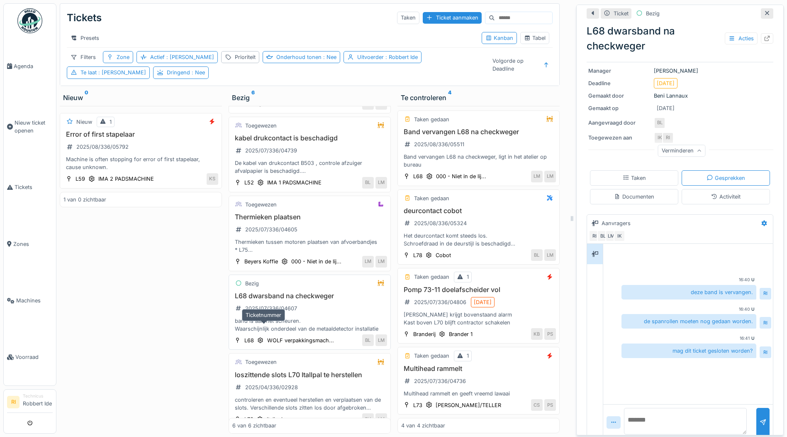
scroll to position [182, 0]
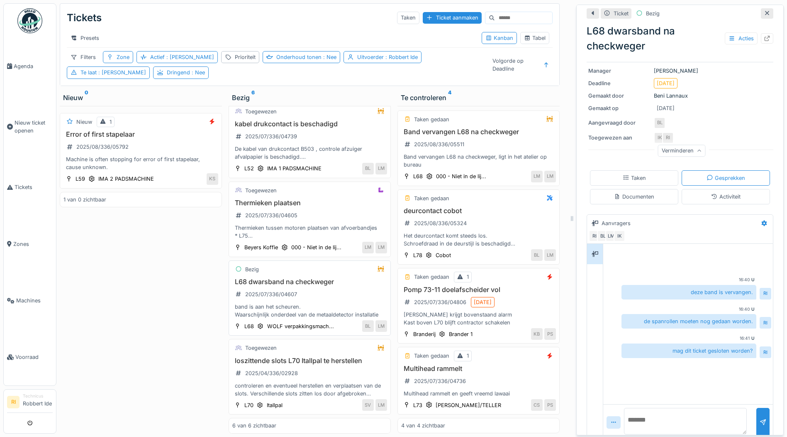
click at [313, 305] on div "band is aan het scheuren. Waarschijnlijk onderdeel van de metaaldetector instal…" at bounding box center [309, 311] width 155 height 16
click at [284, 278] on h3 "L68 dwarsband na checkweger" at bounding box center [309, 282] width 155 height 8
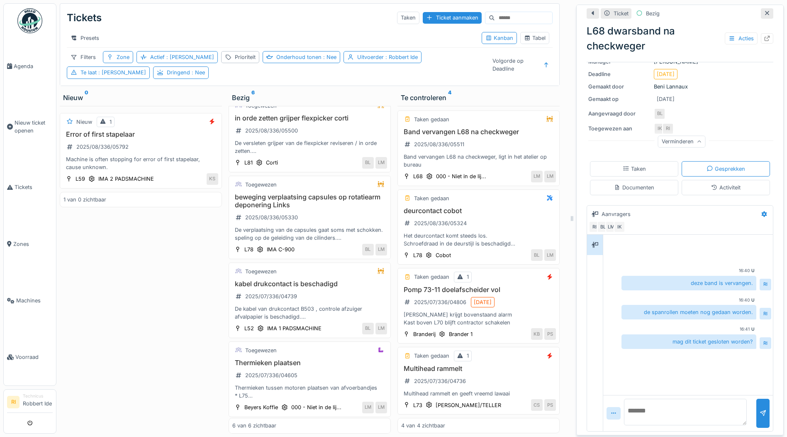
scroll to position [0, 0]
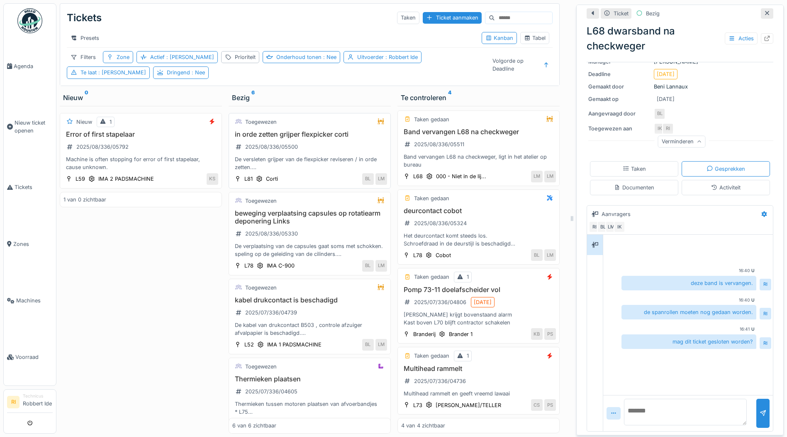
click at [284, 158] on div "De versleten grijper van de flexpicker reviseren / in orde zetten. versleten st…" at bounding box center [309, 163] width 155 height 16
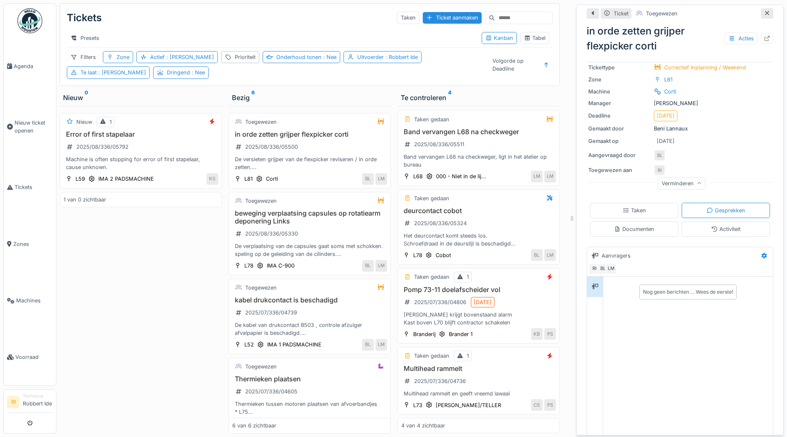
scroll to position [108, 0]
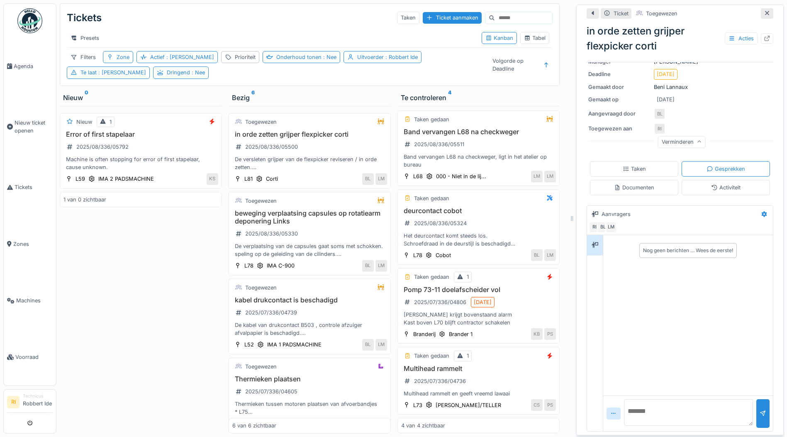
click at [664, 401] on textarea at bounding box center [688, 412] width 129 height 27
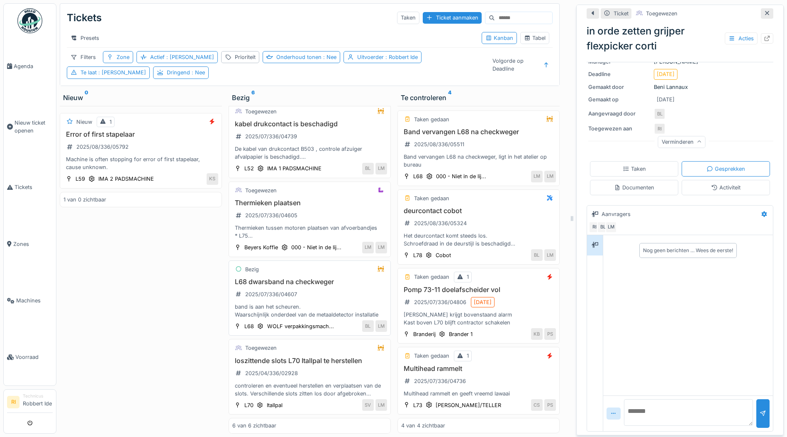
scroll to position [6, 0]
click at [308, 278] on h3 "L68 dwarsband na checkweger" at bounding box center [309, 282] width 155 height 8
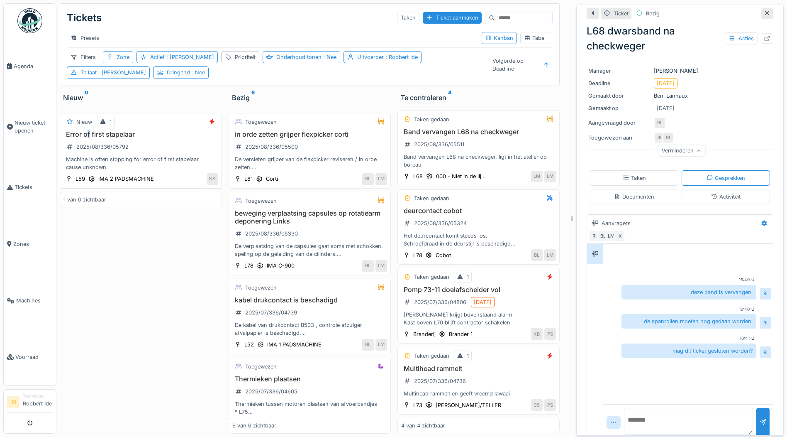
click at [89, 134] on h3 "Error of first stapelaar" at bounding box center [141, 134] width 155 height 8
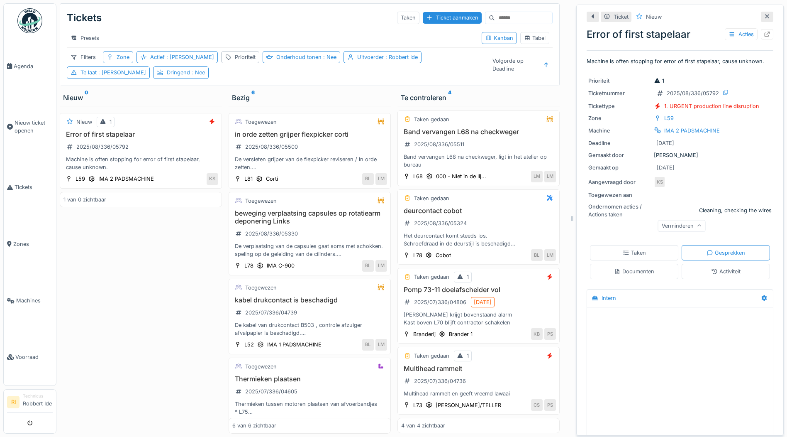
click at [132, 264] on div "Nieuw 1 Error of first stapelaar 2025/08/336/05792 Machine is often stopping fo…" at bounding box center [141, 269] width 162 height 327
click at [190, 76] on span ": Nee" at bounding box center [197, 72] width 15 height 6
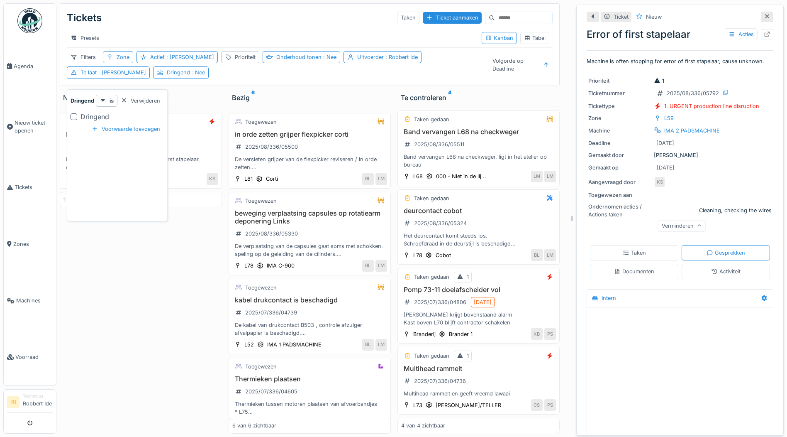
click at [74, 117] on div at bounding box center [74, 116] width 7 height 7
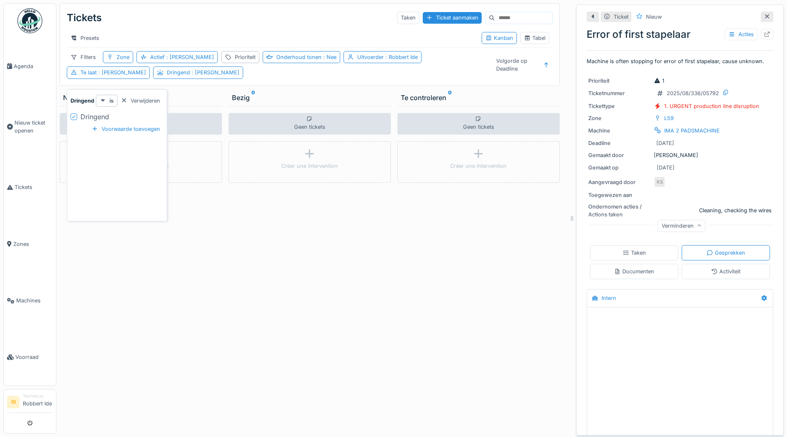
click at [109, 99] on div "is" at bounding box center [107, 101] width 22 height 12
click at [76, 118] on icon at bounding box center [73, 117] width 5 height 4
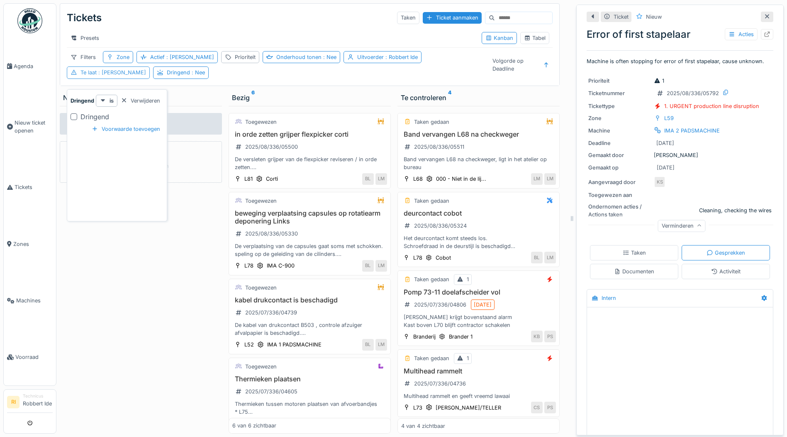
click at [146, 69] on span ": [PERSON_NAME]" at bounding box center [121, 72] width 49 height 6
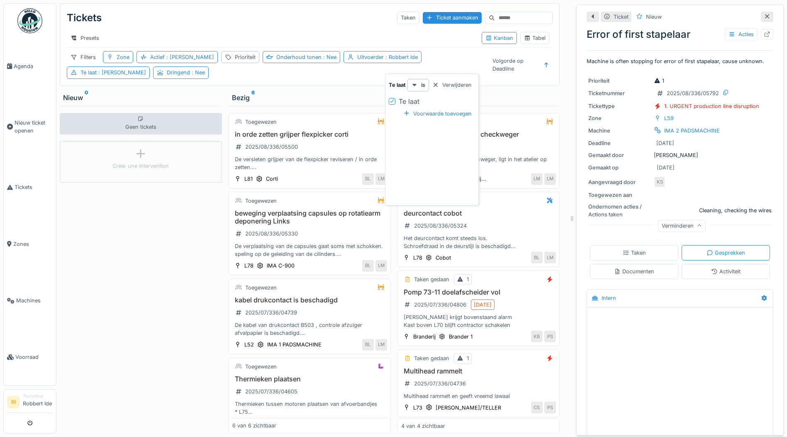
click at [393, 100] on icon at bounding box center [392, 101] width 5 height 4
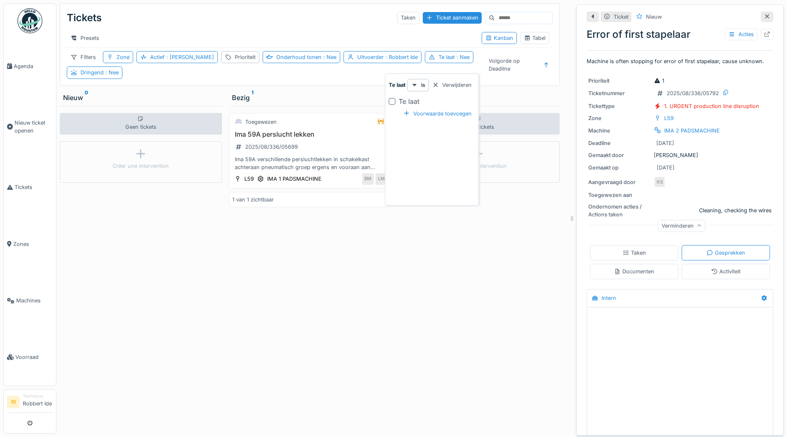
click at [305, 294] on div "Toegewezen Ima 59A perslucht lekken 2025/08/336/05699 Ima 59A verschillende per…" at bounding box center [310, 269] width 162 height 327
drag, startPoint x: 315, startPoint y: 63, endPoint x: 291, endPoint y: 65, distance: 24.2
click at [291, 65] on div "Filters Zone Actief : Ja Prioriteit Onderhoud tonen : Nee Uitvoerder : Robbert …" at bounding box center [274, 64] width 415 height 27
drag, startPoint x: 379, startPoint y: 62, endPoint x: 312, endPoint y: 65, distance: 66.9
click at [344, 63] on div "Uitvoerder : Robbert Ide" at bounding box center [383, 57] width 78 height 12
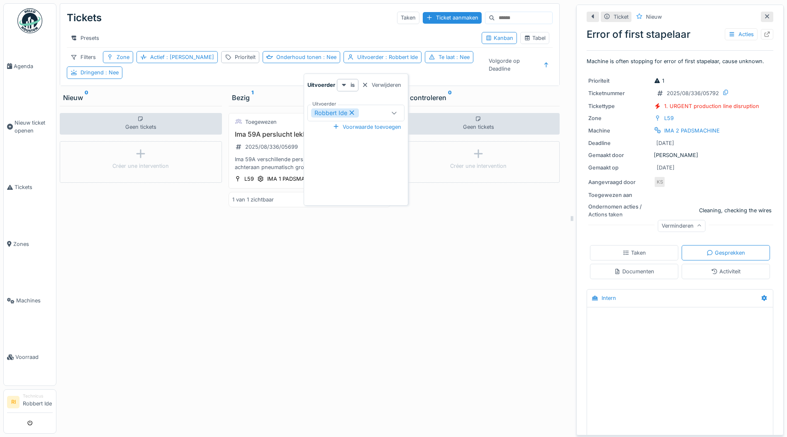
drag, startPoint x: 313, startPoint y: 61, endPoint x: 199, endPoint y: 88, distance: 116.5
click at [200, 86] on div "Tickets Taken Ticket aanmaken Presets Kanban Tabel Filters Zone Actief : Ja Pri…" at bounding box center [309, 45] width 499 height 82
click at [71, 43] on div "Presets" at bounding box center [85, 38] width 36 height 12
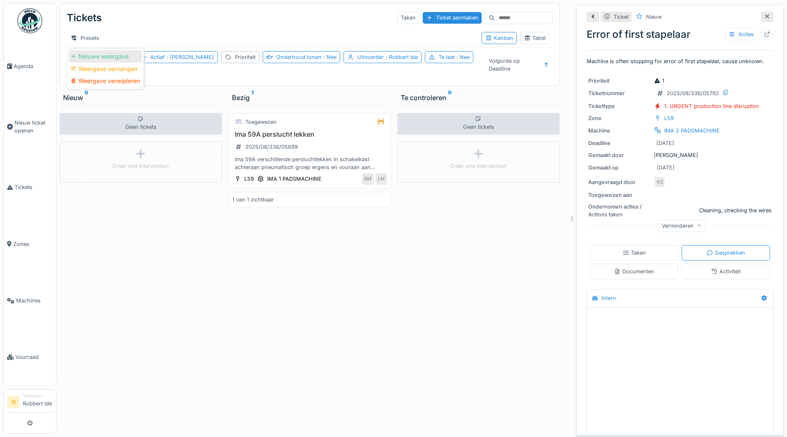
click at [113, 54] on div "Nieuwe weergave" at bounding box center [105, 56] width 73 height 12
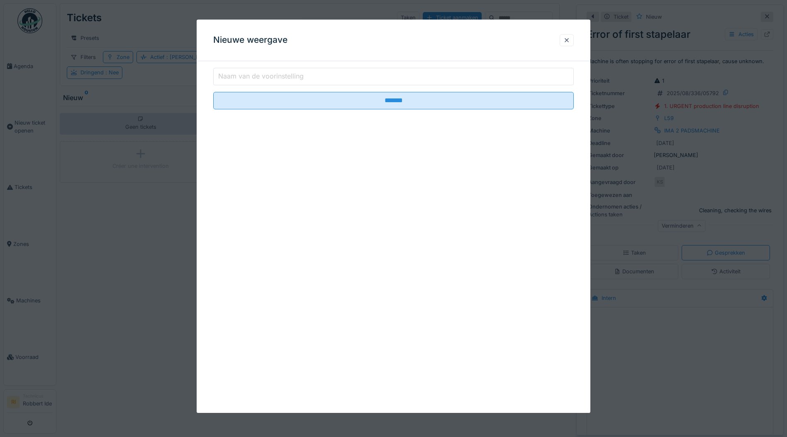
click at [325, 73] on input "Naam van de voorinstelling" at bounding box center [393, 76] width 361 height 17
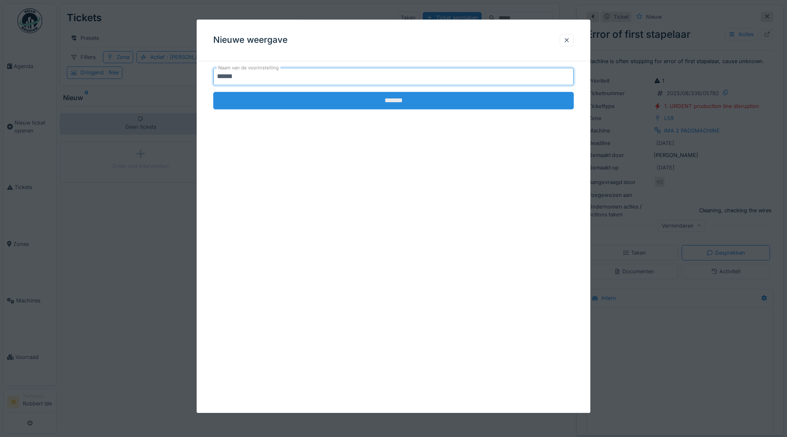
type input "******"
click at [355, 96] on input "*******" at bounding box center [393, 100] width 361 height 17
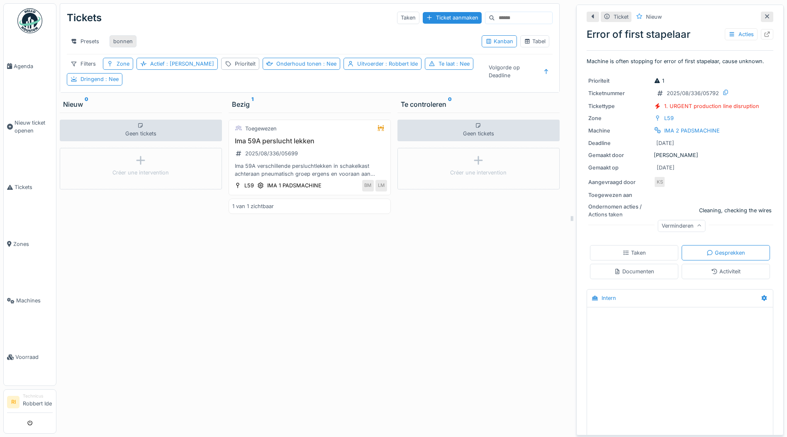
click at [127, 40] on div "bonnen" at bounding box center [123, 41] width 20 height 8
click at [164, 40] on div "Presets bonnen" at bounding box center [271, 41] width 408 height 19
click at [123, 40] on div "bonnen" at bounding box center [123, 41] width 20 height 8
click at [127, 42] on div "bonnen" at bounding box center [123, 41] width 20 height 8
click at [120, 39] on div "bonnen" at bounding box center [123, 41] width 20 height 8
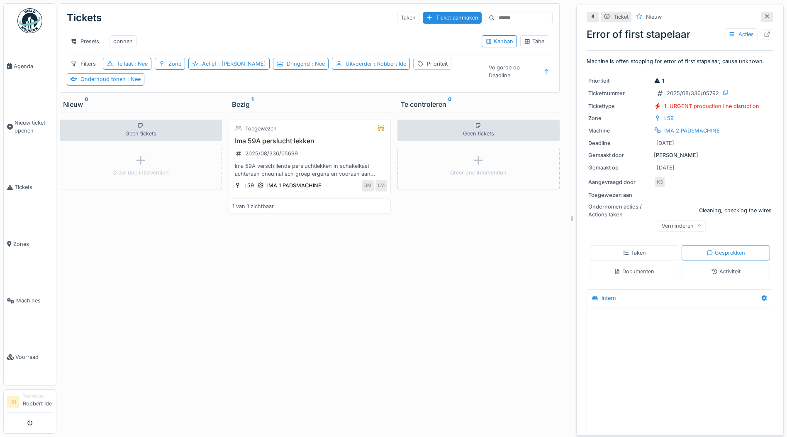
drag, startPoint x: 121, startPoint y: 39, endPoint x: 109, endPoint y: 39, distance: 12.1
click at [109, 39] on div "bonnen" at bounding box center [123, 41] width 34 height 19
click at [88, 39] on div "Presets" at bounding box center [85, 41] width 36 height 12
click at [122, 71] on div "Weergave vervangen" at bounding box center [105, 72] width 73 height 12
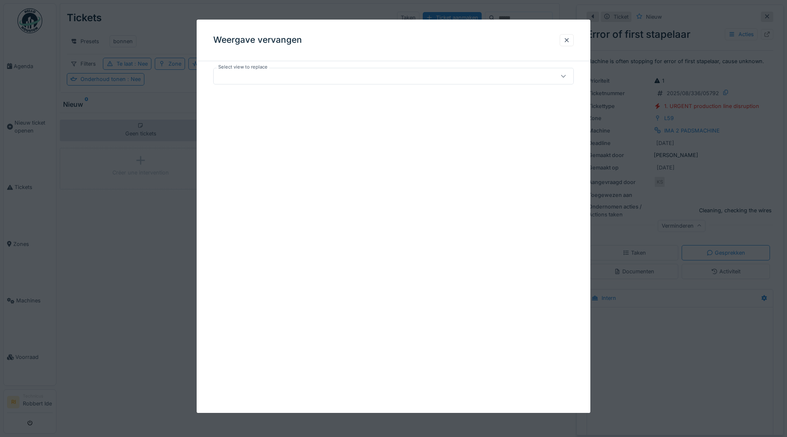
click at [255, 74] on div at bounding box center [372, 75] width 311 height 9
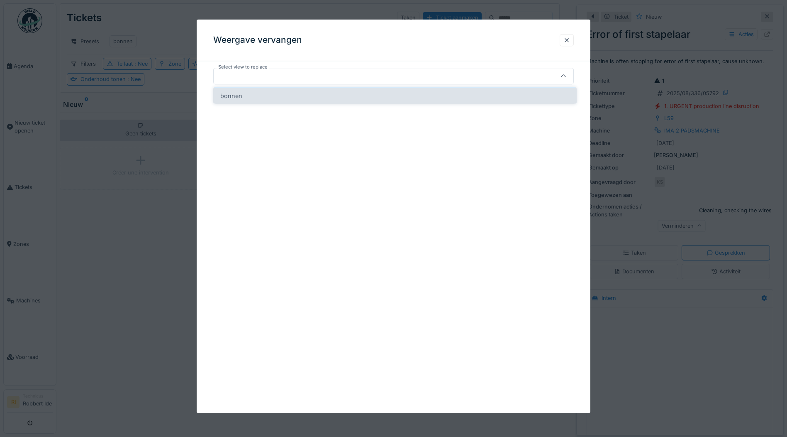
click at [368, 97] on div "bonnen" at bounding box center [395, 95] width 363 height 17
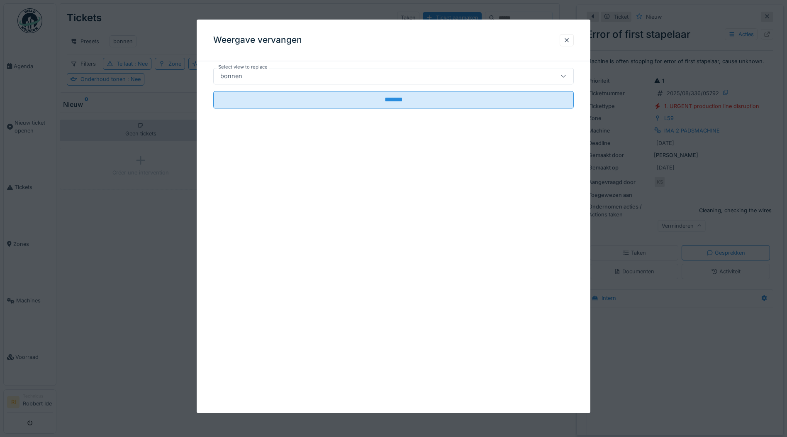
type input "*****"
drag, startPoint x: 296, startPoint y: 74, endPoint x: 230, endPoint y: 74, distance: 66.8
click at [230, 74] on div "bonnen" at bounding box center [372, 75] width 311 height 9
drag, startPoint x: 230, startPoint y: 74, endPoint x: 271, endPoint y: 73, distance: 41.1
click at [271, 73] on div "bonnen" at bounding box center [372, 75] width 311 height 9
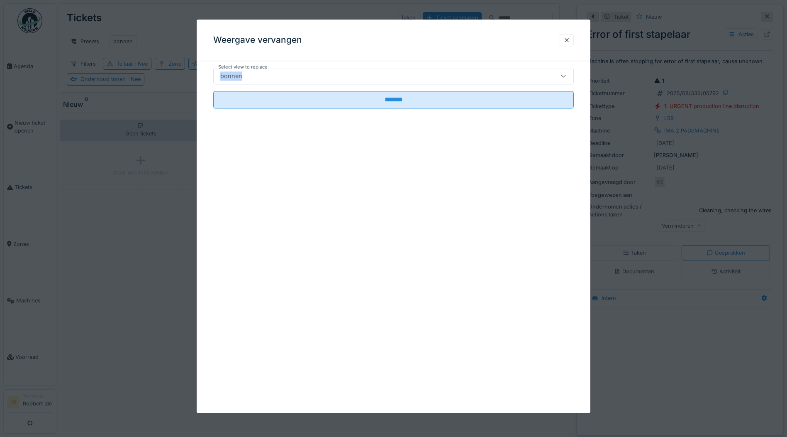
drag, startPoint x: 270, startPoint y: 73, endPoint x: 200, endPoint y: 78, distance: 69.9
click at [200, 78] on div "Select view to replace bonnen ***** *******" at bounding box center [394, 100] width 394 height 64
click at [355, 77] on div "bonnen" at bounding box center [372, 75] width 311 height 9
click at [564, 78] on icon at bounding box center [563, 75] width 7 height 5
click at [273, 75] on div "bonnen" at bounding box center [372, 75] width 311 height 9
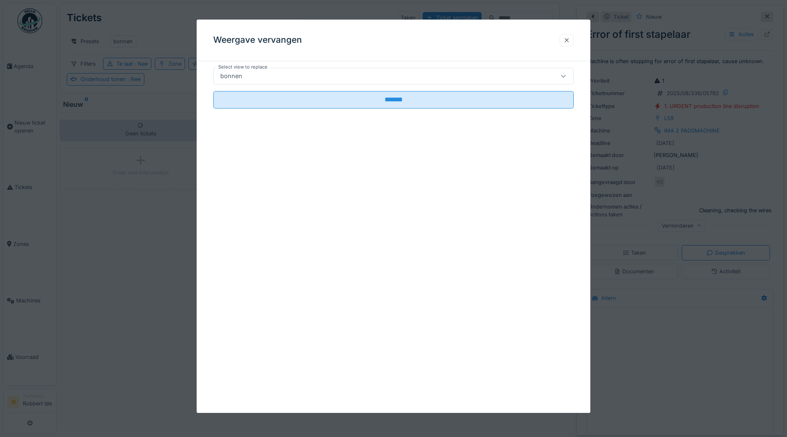
click at [570, 40] on div at bounding box center [567, 40] width 7 height 8
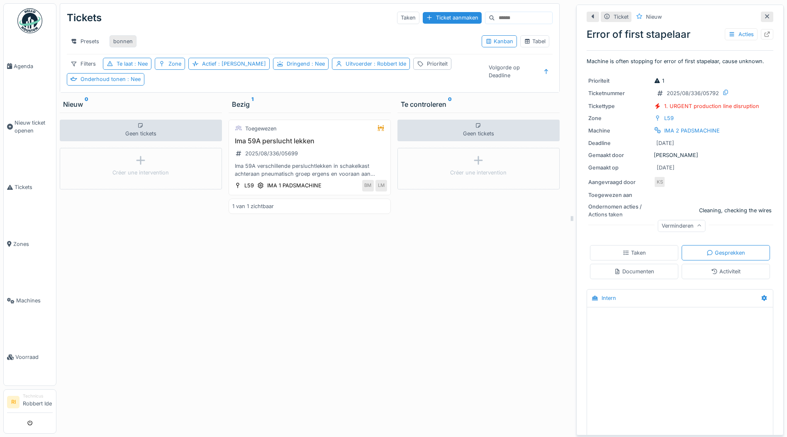
click at [127, 39] on div "bonnen" at bounding box center [123, 41] width 20 height 8
click at [79, 41] on div "Presets" at bounding box center [85, 41] width 36 height 12
click at [124, 85] on div "Weergave verwijderen" at bounding box center [105, 84] width 73 height 12
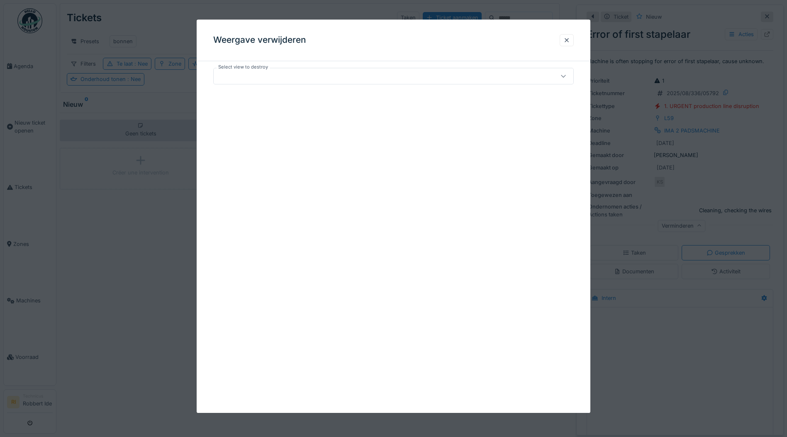
click at [342, 79] on div at bounding box center [372, 75] width 311 height 9
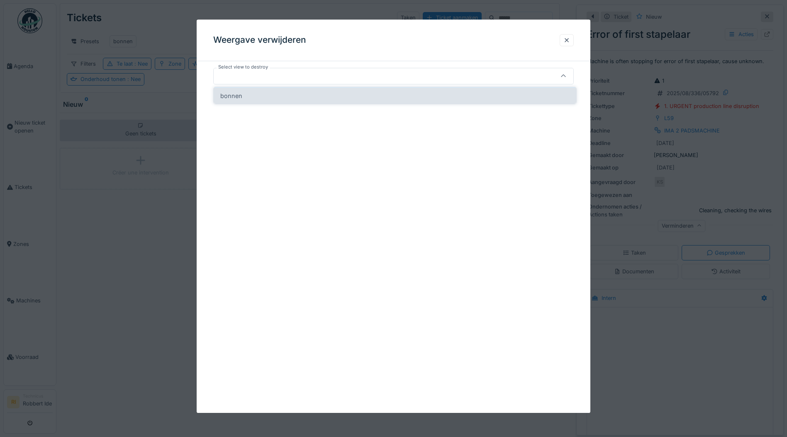
click at [326, 102] on div "bonnen" at bounding box center [395, 95] width 363 height 17
type input "*****"
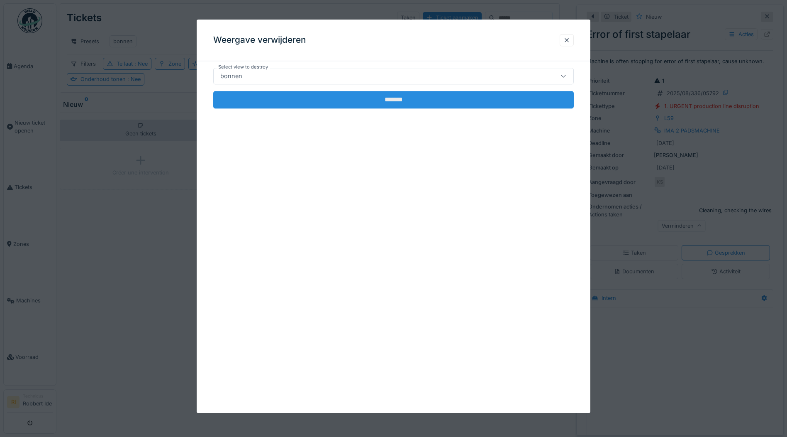
click at [468, 105] on input "*******" at bounding box center [393, 99] width 361 height 17
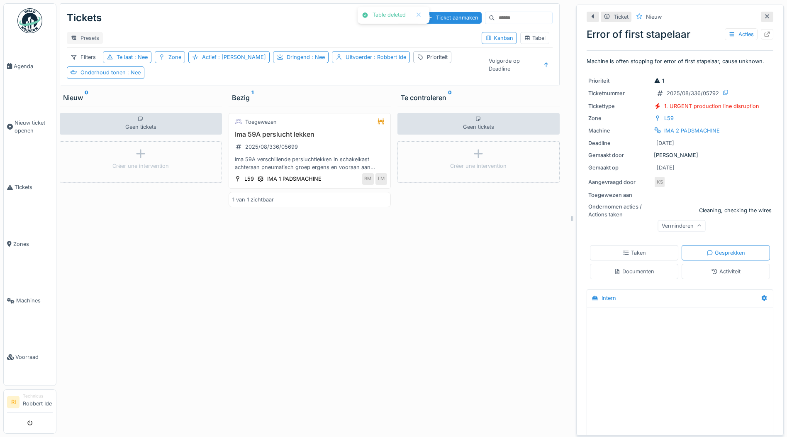
click at [78, 34] on div "Presets" at bounding box center [85, 38] width 36 height 12
click at [128, 59] on div "Nieuwe weergave" at bounding box center [105, 56] width 73 height 12
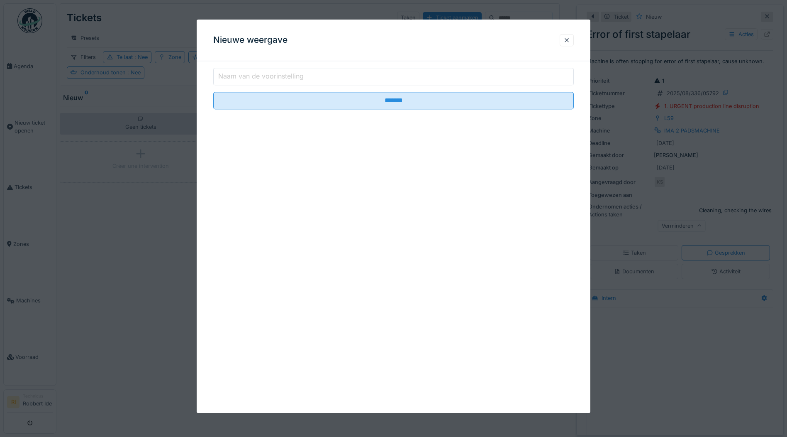
click at [343, 74] on input "Naam van de voorinstelling" at bounding box center [393, 76] width 361 height 17
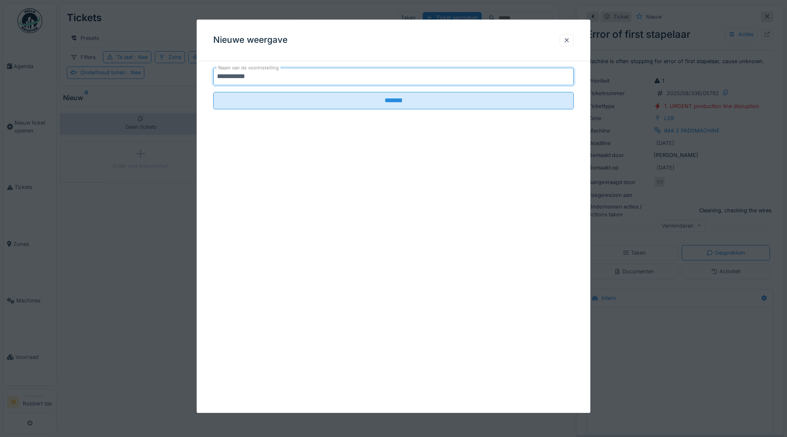
click at [264, 77] on input "**********" at bounding box center [393, 76] width 361 height 17
drag, startPoint x: 264, startPoint y: 77, endPoint x: 236, endPoint y: 80, distance: 28.0
click at [236, 80] on input "**********" at bounding box center [393, 76] width 361 height 17
click at [238, 75] on input "*********" at bounding box center [393, 76] width 361 height 17
drag, startPoint x: 234, startPoint y: 76, endPoint x: 149, endPoint y: 102, distance: 89.4
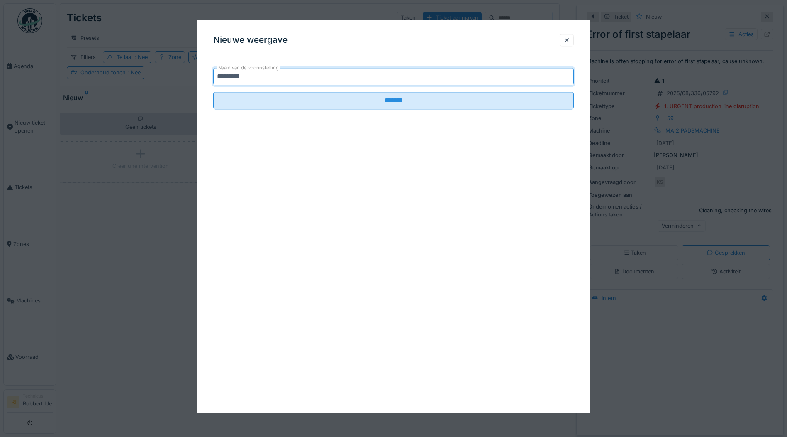
click at [149, 102] on div "Nieuwe weergave Naam van de voorinstelling ********* ******* Annuleren Tickets …" at bounding box center [421, 218] width 731 height 437
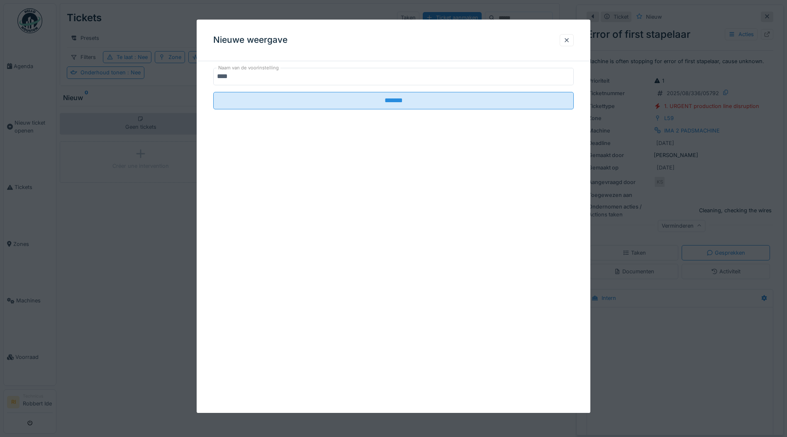
click at [270, 70] on label "Naam van de voorinstelling" at bounding box center [249, 67] width 64 height 7
click at [270, 70] on input "****" at bounding box center [393, 76] width 361 height 17
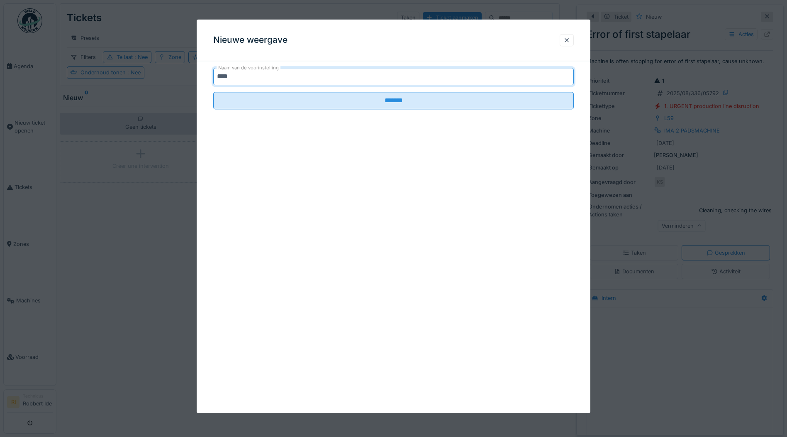
click at [271, 75] on div "Naam van de voorinstelling ****" at bounding box center [393, 76] width 361 height 17
click at [271, 78] on input "****" at bounding box center [393, 76] width 361 height 17
paste input "*****"
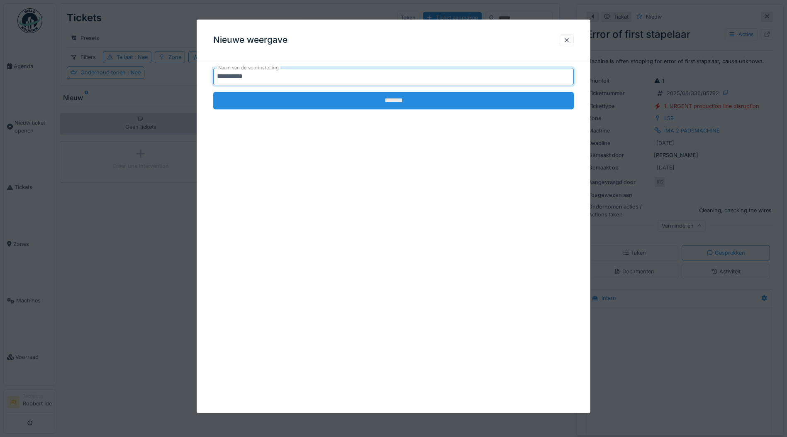
type input "*********"
click at [354, 103] on input "*******" at bounding box center [393, 100] width 361 height 17
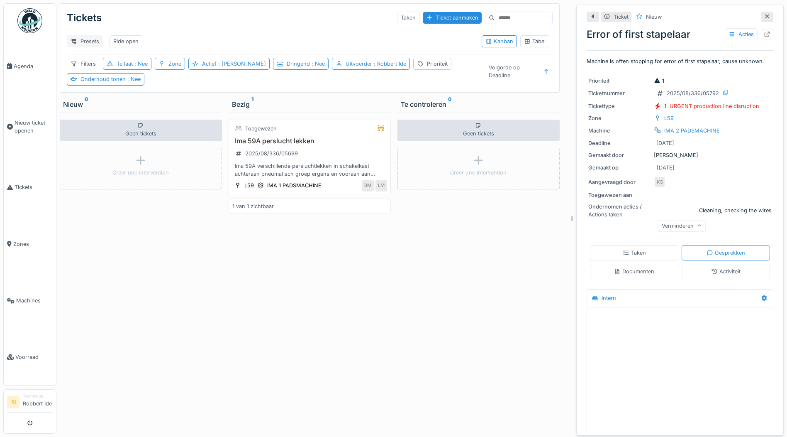
click at [89, 40] on div "Presets" at bounding box center [85, 41] width 36 height 12
click at [105, 60] on div "Nieuwe weergave" at bounding box center [105, 60] width 73 height 12
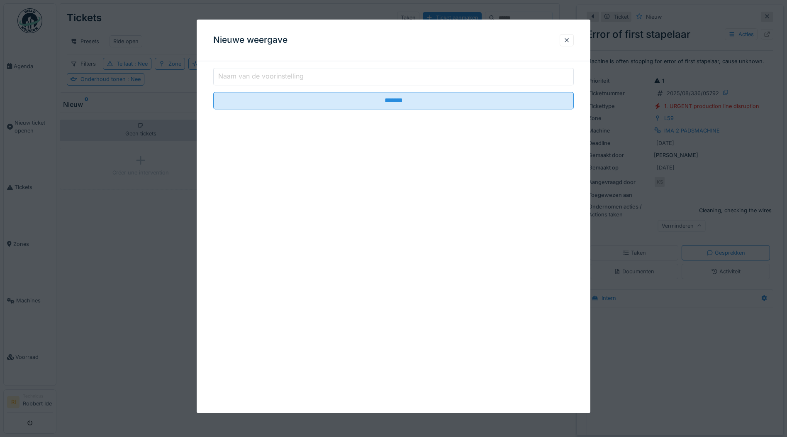
click at [374, 80] on input "Naam van de voorinstelling" at bounding box center [393, 76] width 361 height 17
type input "******"
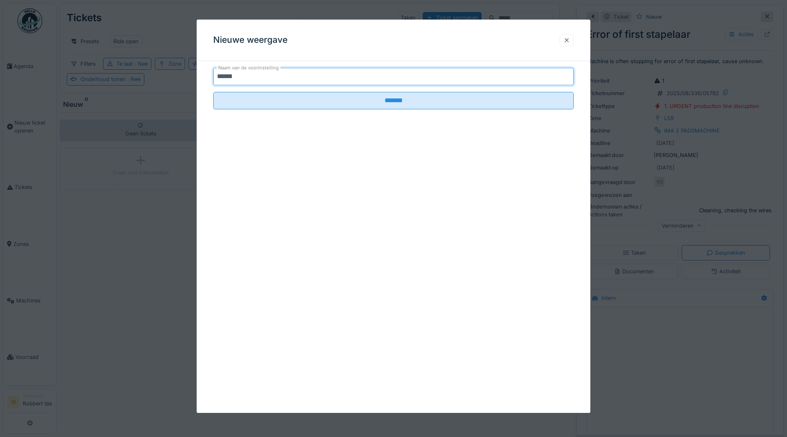
click at [570, 42] on div at bounding box center [567, 40] width 7 height 8
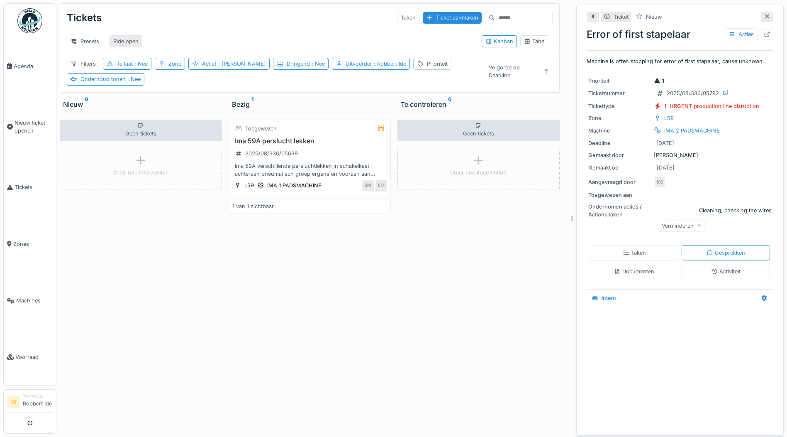
click at [134, 40] on div "Ride open" at bounding box center [125, 41] width 25 height 8
click at [84, 36] on div "Presets" at bounding box center [85, 41] width 36 height 12
click at [122, 60] on div "Nieuwe weergave" at bounding box center [105, 60] width 73 height 12
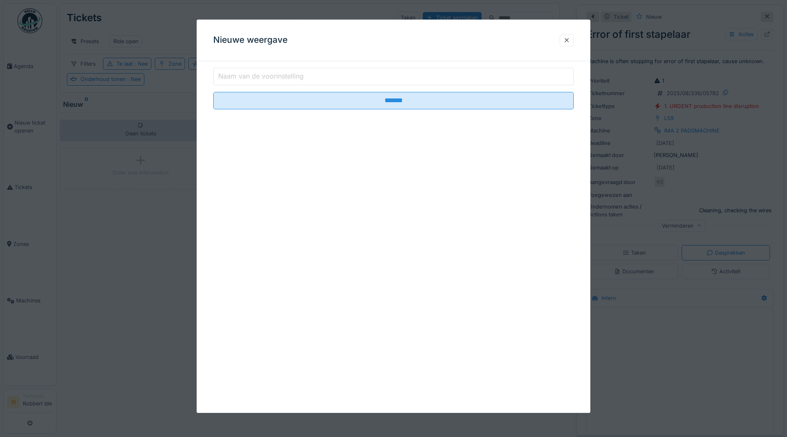
click at [347, 80] on input "Naam van de voorinstelling" at bounding box center [393, 76] width 361 height 17
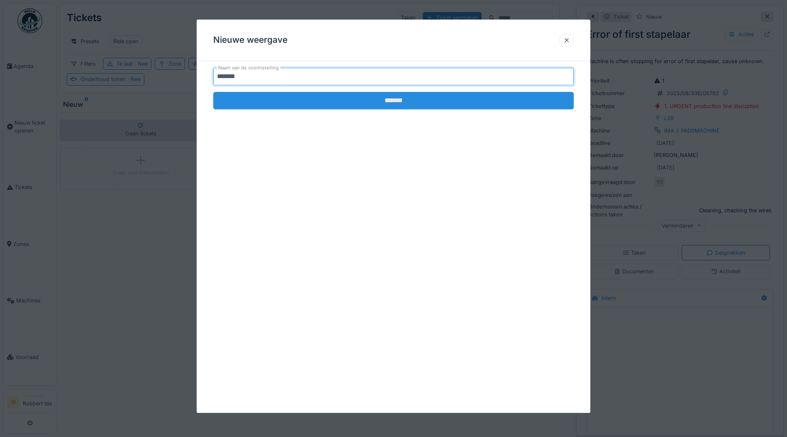
type input "*******"
click at [389, 104] on input "*******" at bounding box center [393, 100] width 361 height 17
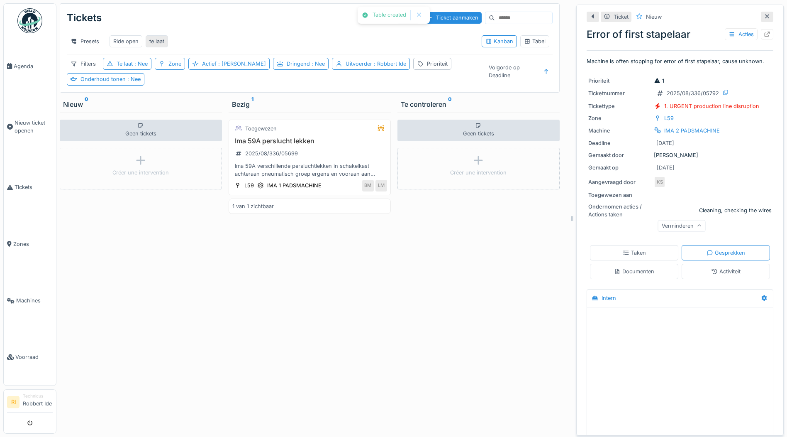
click at [156, 44] on div "te laat" at bounding box center [156, 41] width 15 height 8
click at [110, 66] on icon at bounding box center [109, 63] width 5 height 5
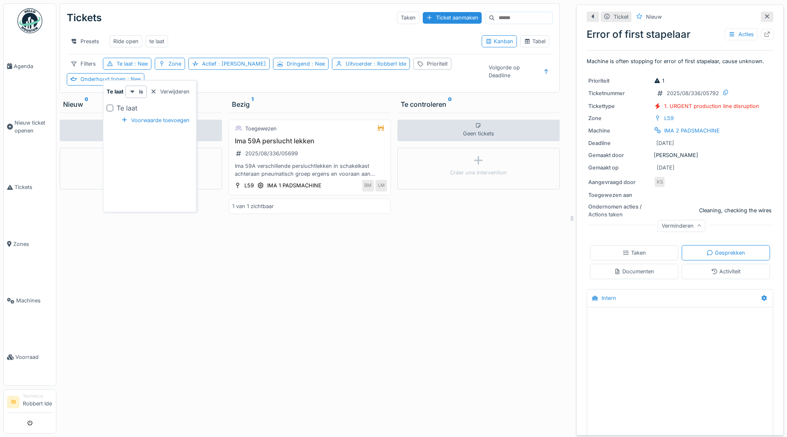
click at [111, 108] on div at bounding box center [110, 108] width 7 height 7
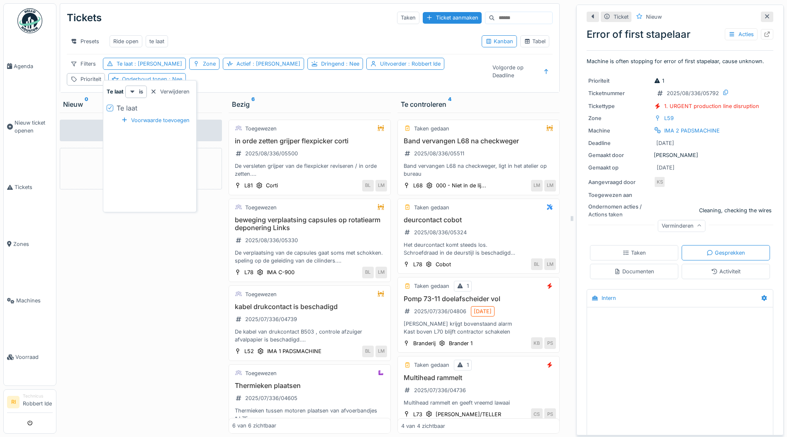
click at [287, 37] on div "Presets Ride open te laat" at bounding box center [271, 41] width 408 height 19
click at [126, 39] on div "Ride open" at bounding box center [125, 41] width 25 height 8
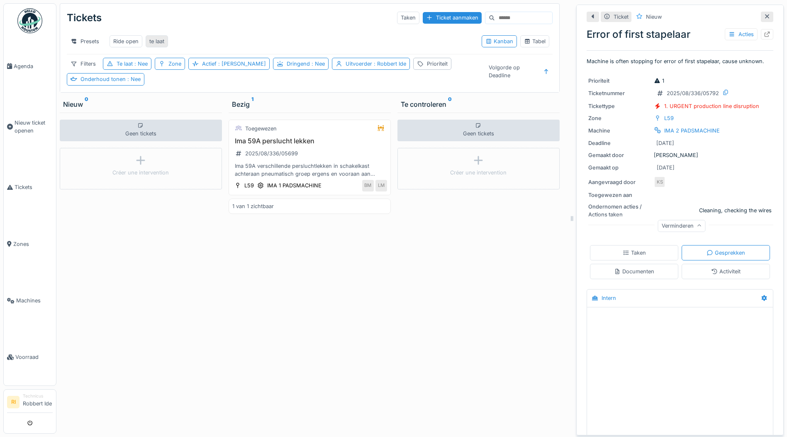
click at [158, 41] on div "te laat" at bounding box center [156, 41] width 15 height 8
click at [129, 44] on div "Ride open" at bounding box center [125, 41] width 25 height 8
click at [161, 42] on div "te laat" at bounding box center [156, 41] width 15 height 8
click at [114, 70] on div "Te laat : Nee" at bounding box center [127, 64] width 49 height 12
click at [112, 107] on div at bounding box center [110, 108] width 7 height 7
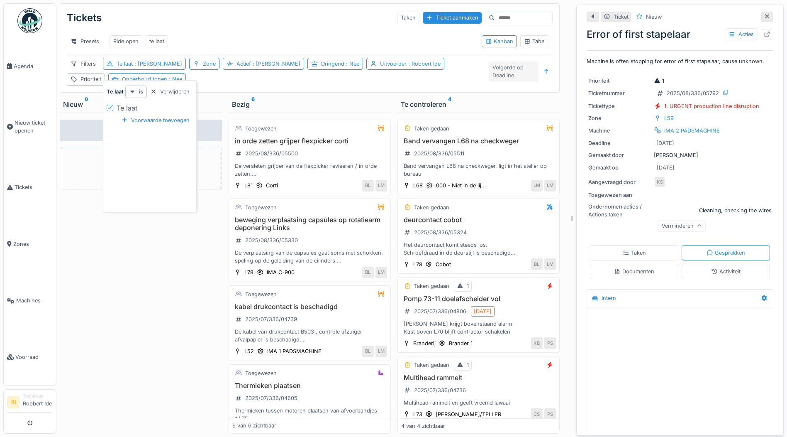
click at [514, 77] on div "Volgorde op Deadline" at bounding box center [513, 71] width 49 height 20
